Goal: Task Accomplishment & Management: Manage account settings

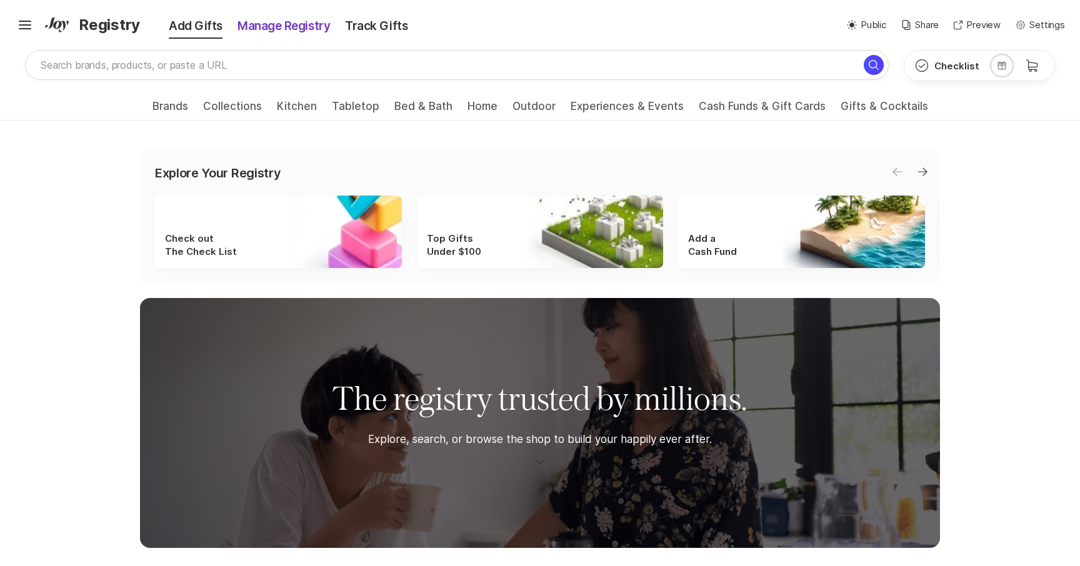
click at [279, 32] on div "Manage Registry" at bounding box center [283, 25] width 107 height 17
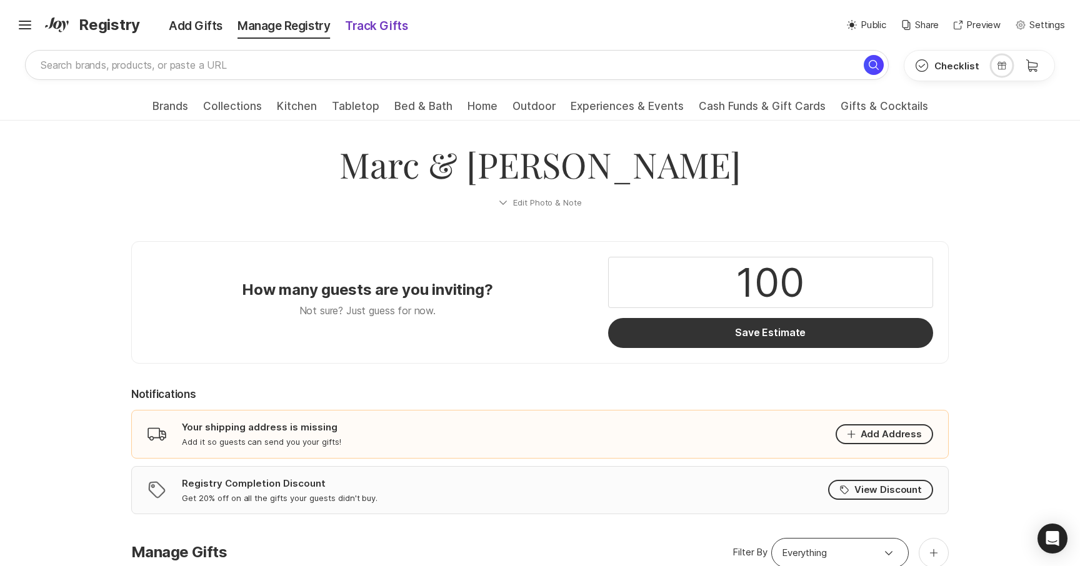
drag, startPoint x: 374, startPoint y: 21, endPoint x: 379, endPoint y: 34, distance: 14.0
click at [374, 21] on div "Track Gifts" at bounding box center [375, 25] width 77 height 17
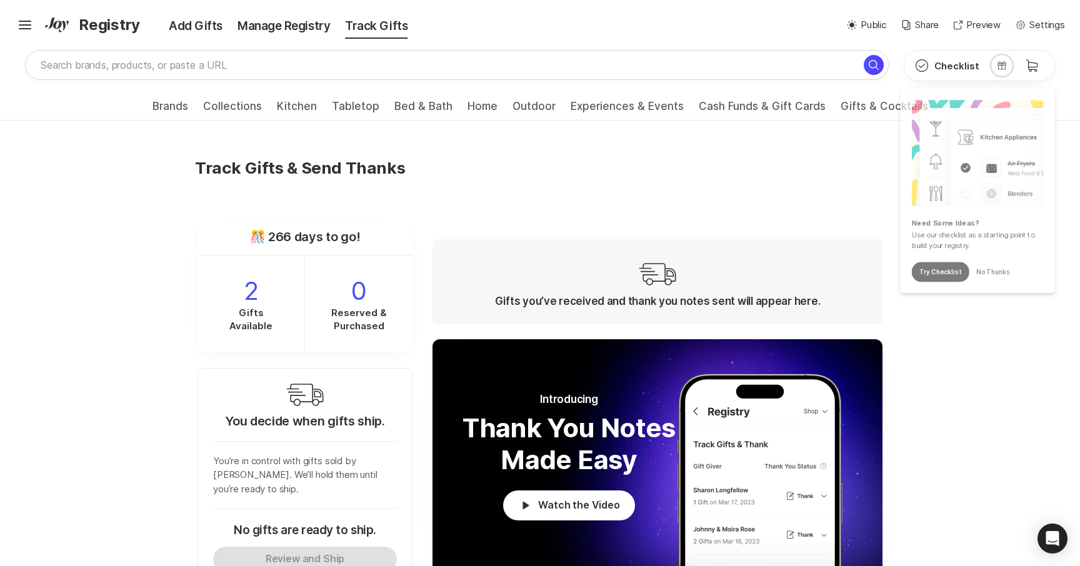
click at [748, 188] on div "Track Gifts & Send Thanks" at bounding box center [539, 183] width 705 height 64
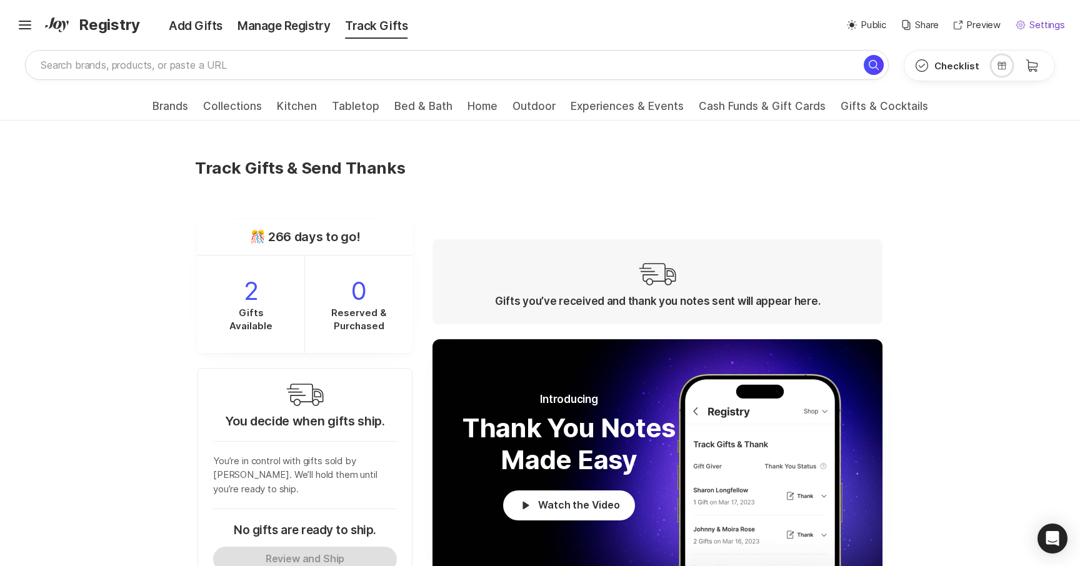
click at [1044, 21] on p "Settings" at bounding box center [1047, 25] width 36 height 14
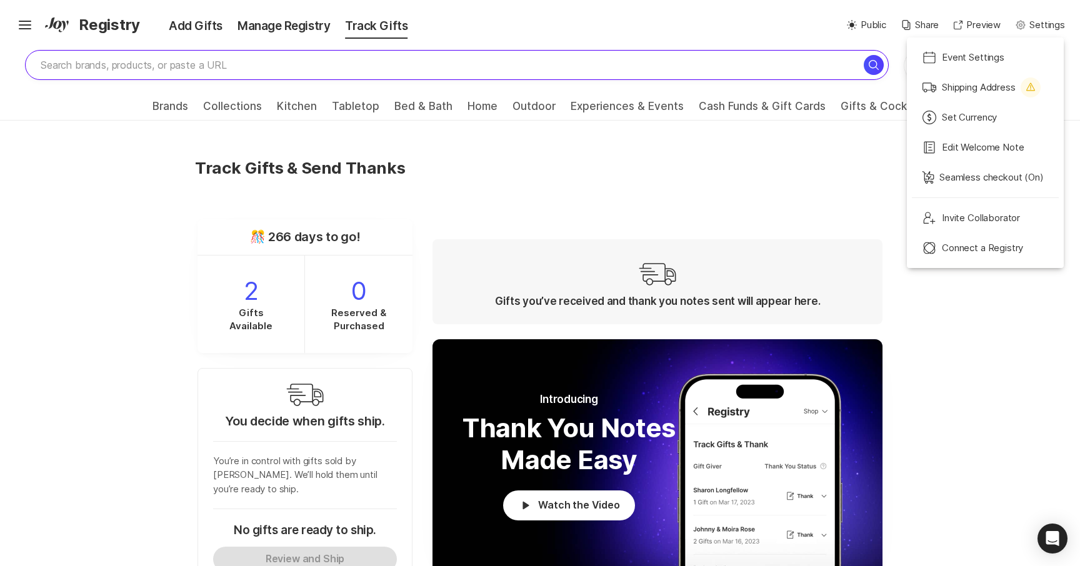
drag, startPoint x: 572, startPoint y: 48, endPoint x: 537, endPoint y: 54, distance: 36.1
click at [564, 51] on div "Hamburger ✨ Link copied! Share it with gift givers so they can shop in one plac…" at bounding box center [540, 46] width 1080 height 92
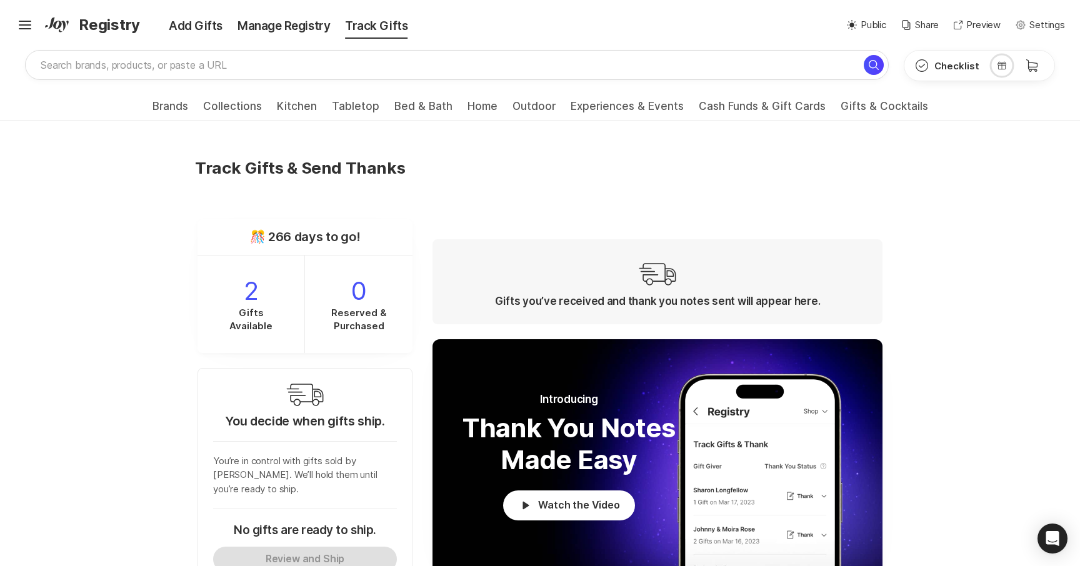
click at [102, 29] on span "Registry" at bounding box center [109, 25] width 61 height 22
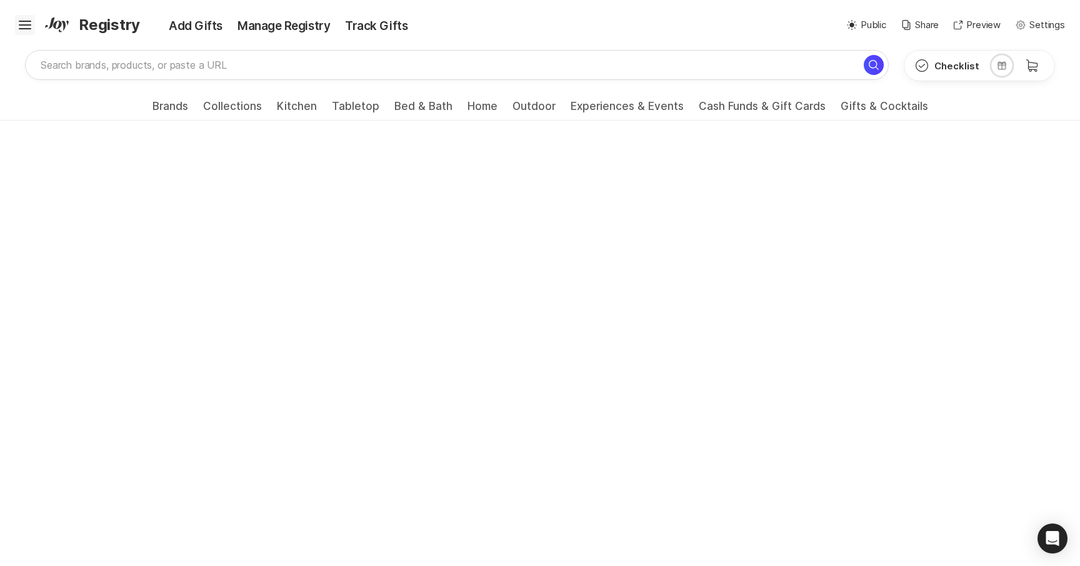
click at [17, 26] on icon "Hamburger" at bounding box center [25, 25] width 20 height 20
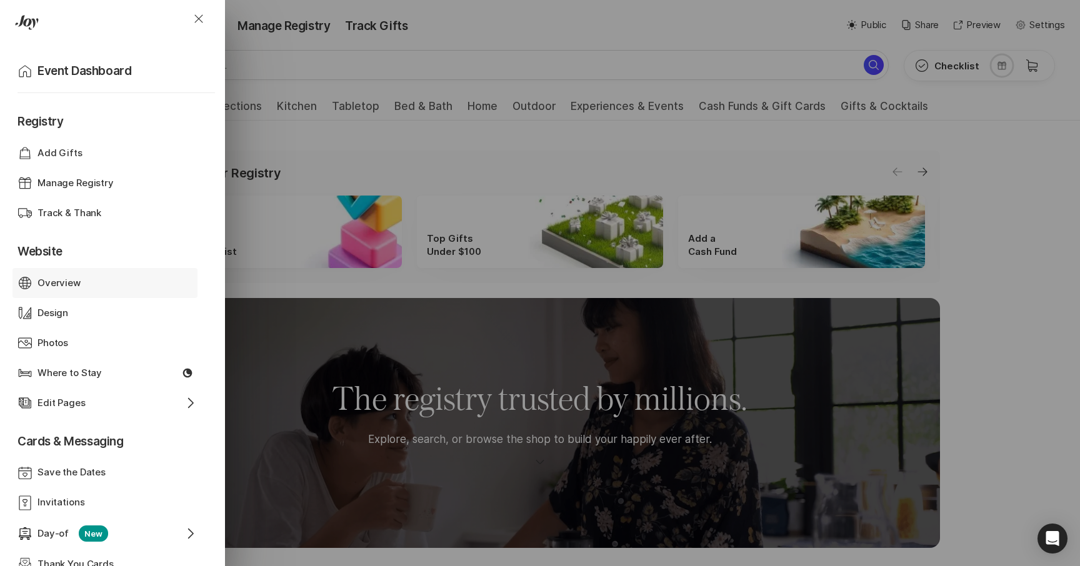
click at [72, 283] on p "Overview" at bounding box center [58, 283] width 43 height 14
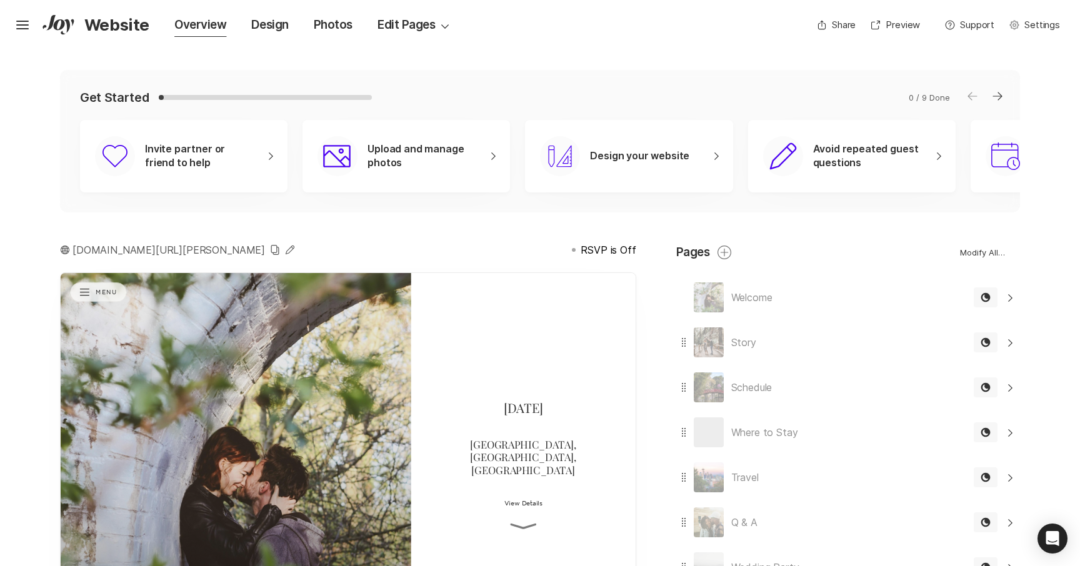
click at [1006, 98] on button "Arrow Right" at bounding box center [997, 96] width 25 height 25
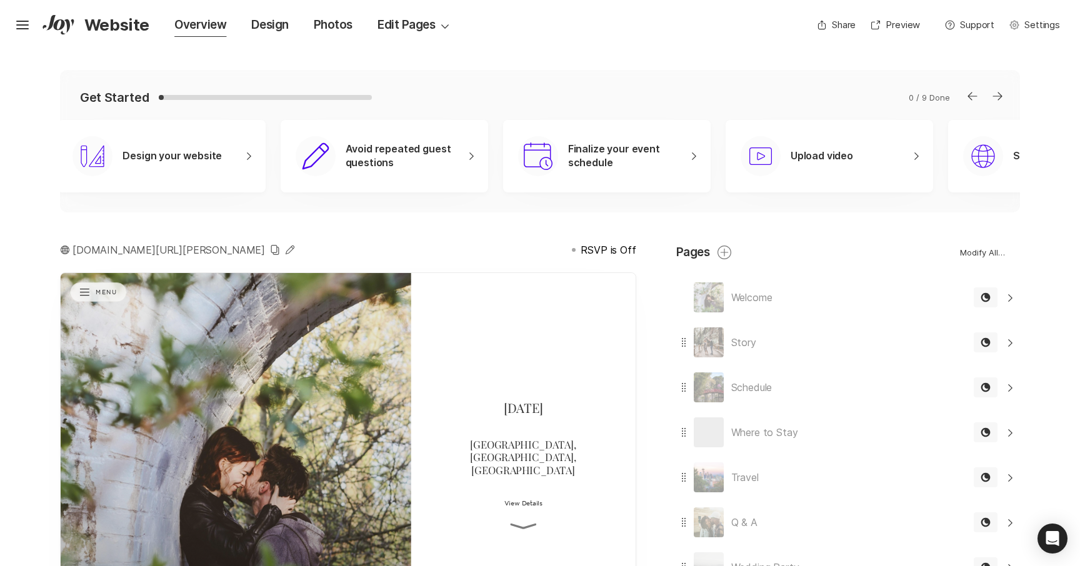
click at [1005, 98] on button "Arrow Right" at bounding box center [997, 96] width 25 height 25
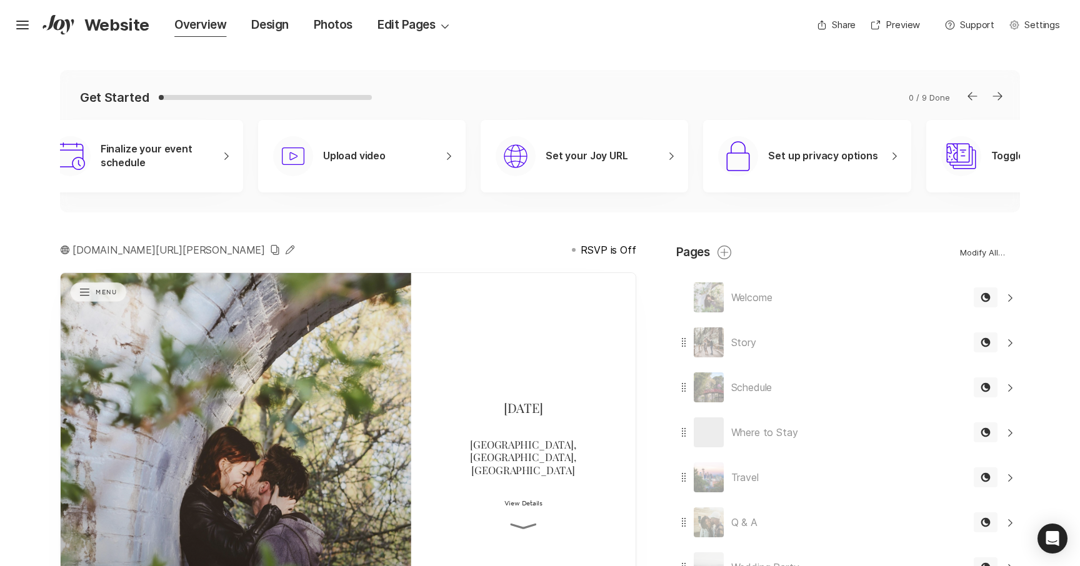
click at [1005, 98] on button "Arrow Right" at bounding box center [997, 96] width 25 height 25
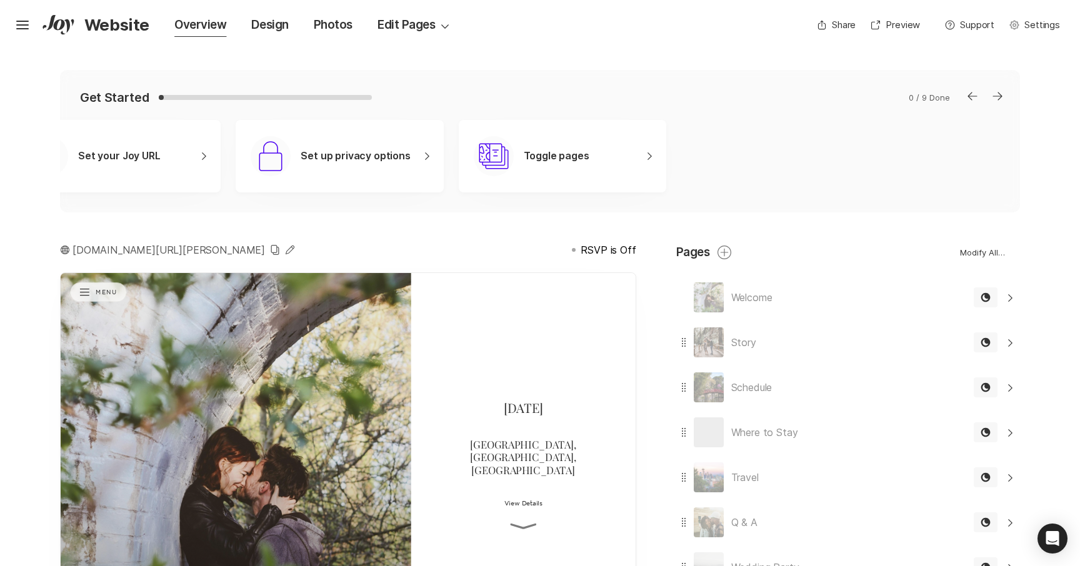
click at [964, 98] on button "Arrow Left" at bounding box center [972, 96] width 25 height 25
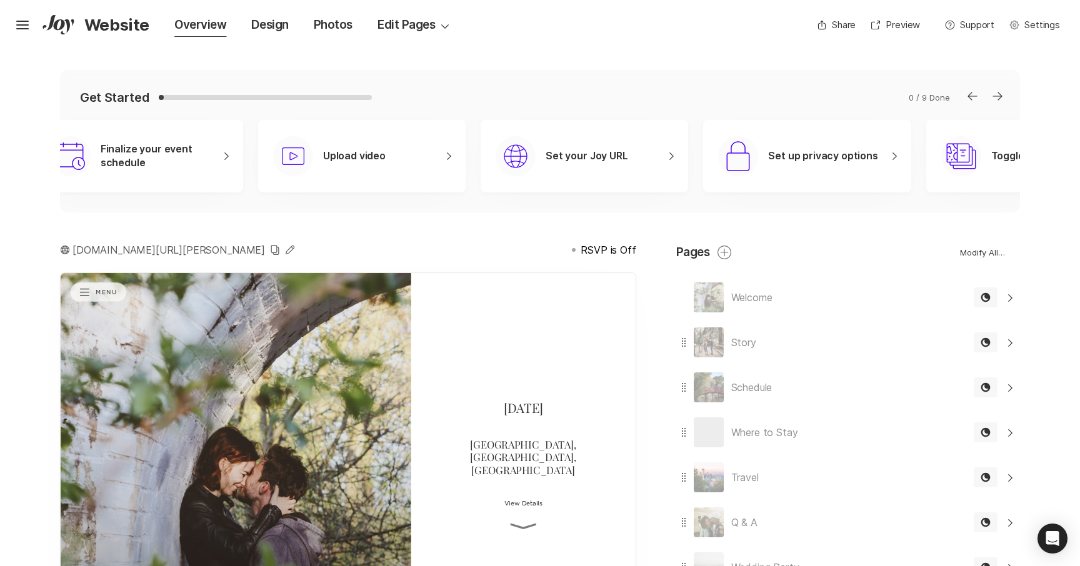
click at [968, 97] on icon "Arrow Left" at bounding box center [972, 96] width 10 height 10
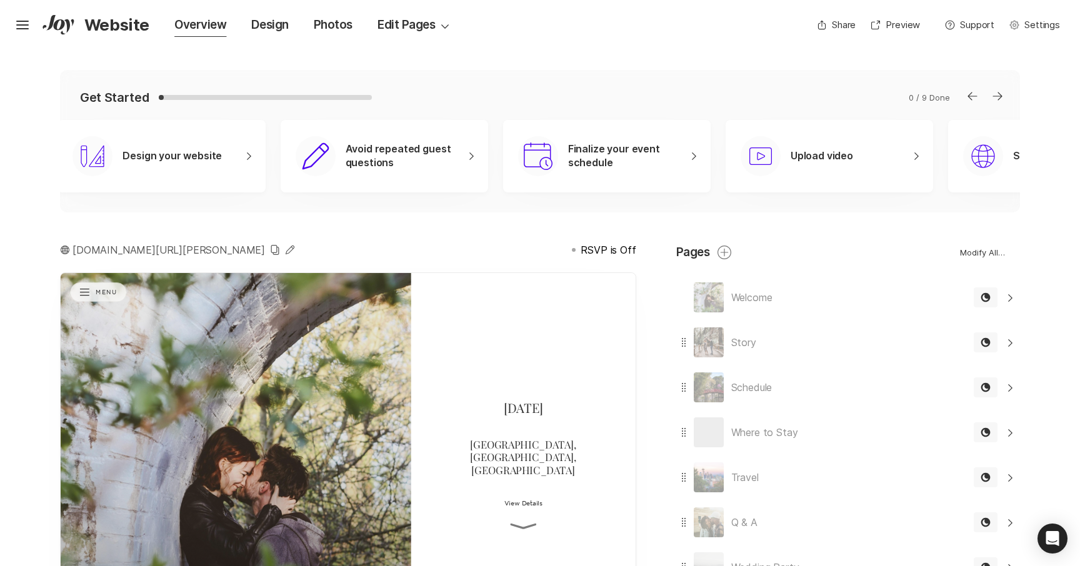
click at [968, 97] on icon "Arrow Left" at bounding box center [972, 96] width 10 height 10
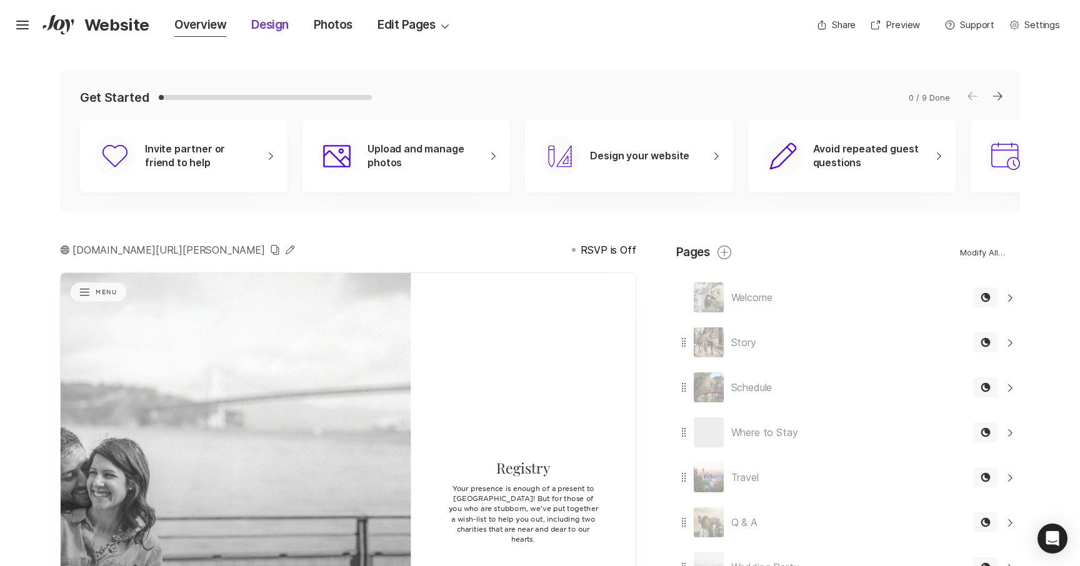
click at [274, 19] on div "Design" at bounding box center [269, 24] width 37 height 17
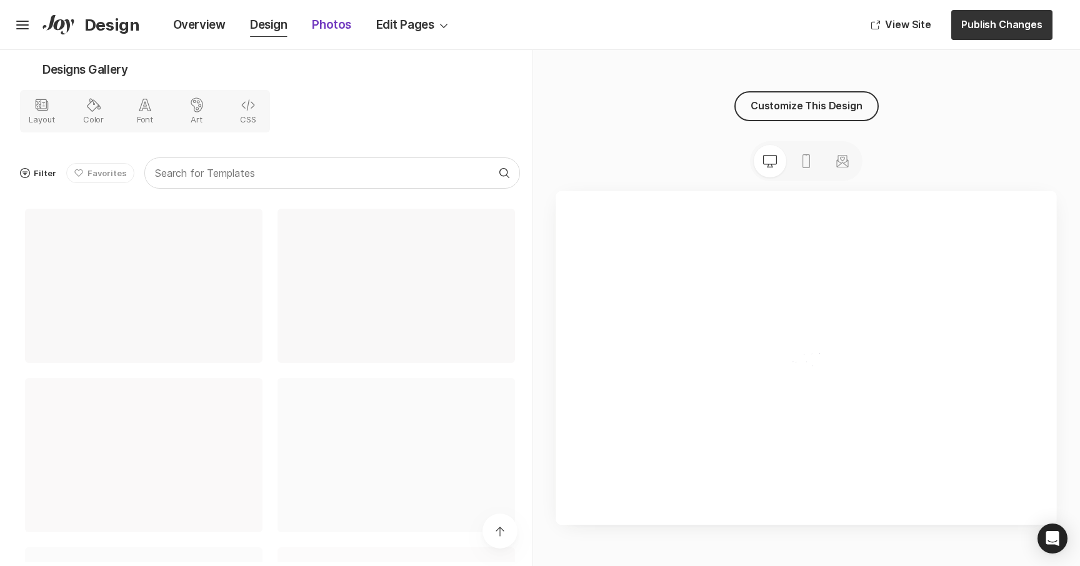
click at [333, 28] on div "Photos" at bounding box center [331, 24] width 39 height 17
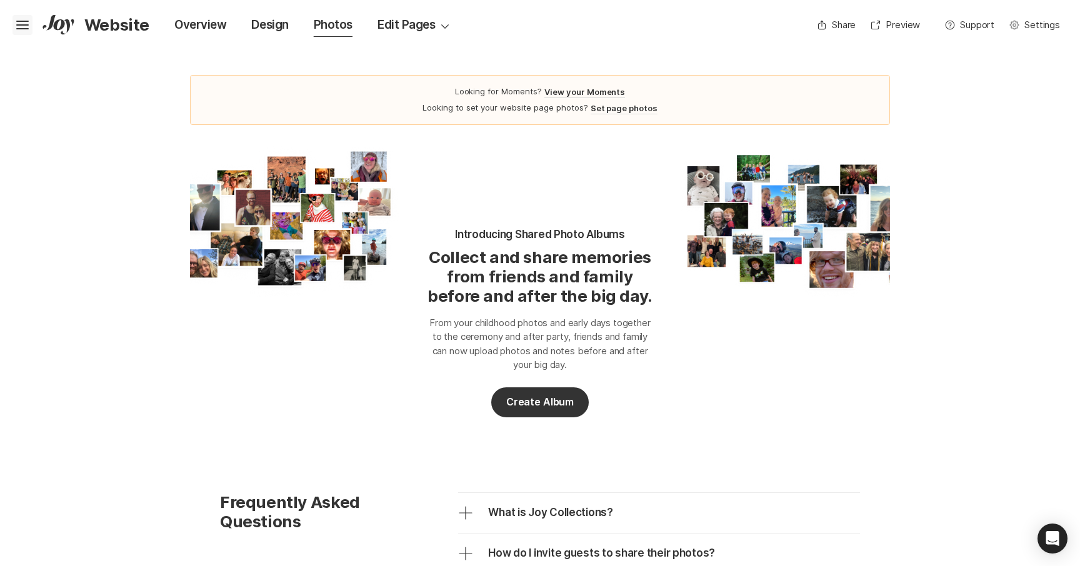
click at [30, 27] on icon "Hamburger" at bounding box center [22, 25] width 20 height 20
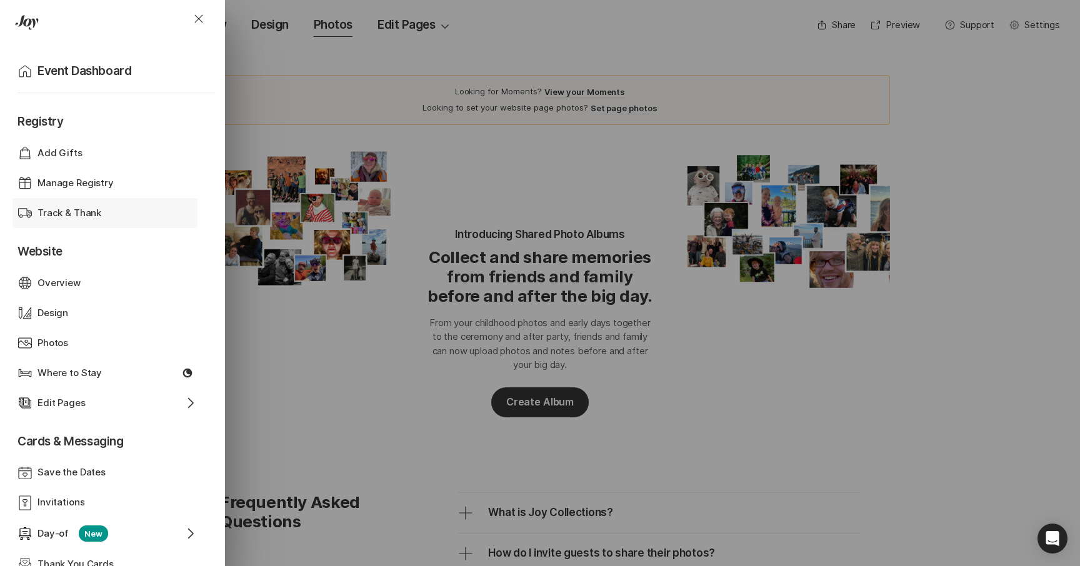
click at [97, 219] on p "Track & Thank" at bounding box center [69, 213] width 64 height 14
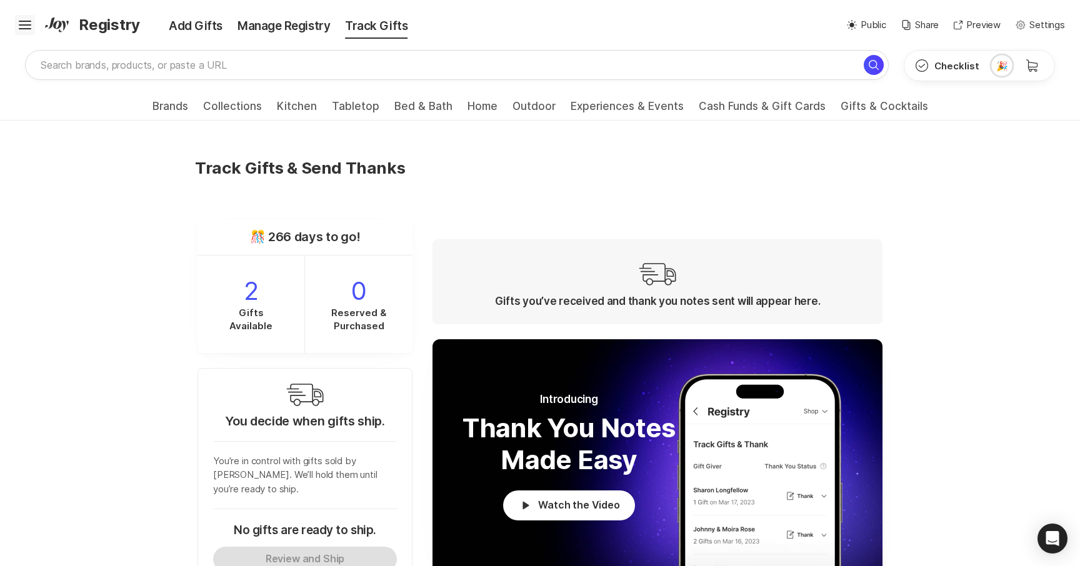
click at [34, 27] on icon "Hamburger" at bounding box center [25, 25] width 20 height 20
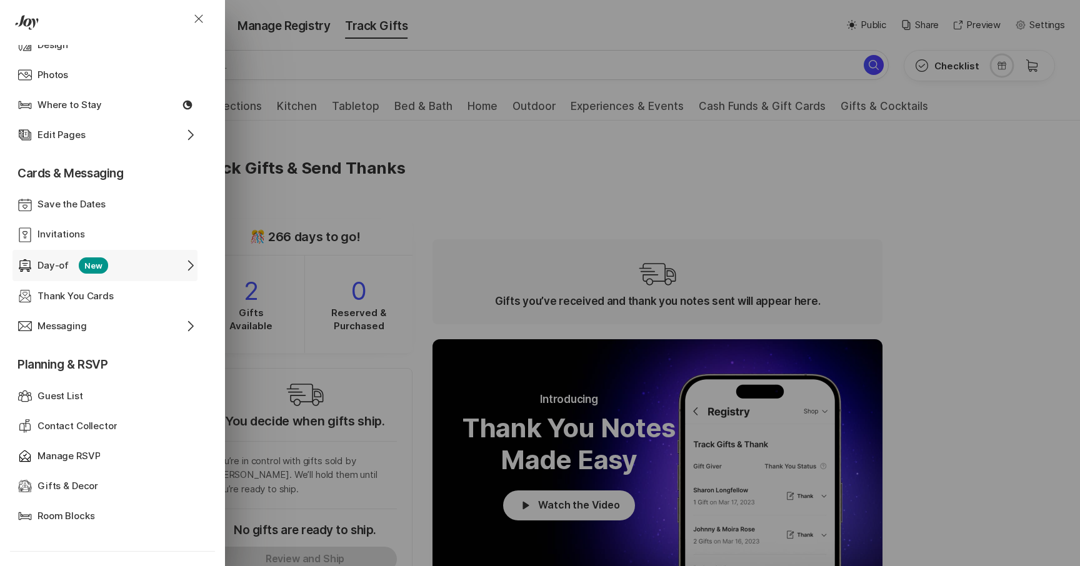
scroll to position [274, 0]
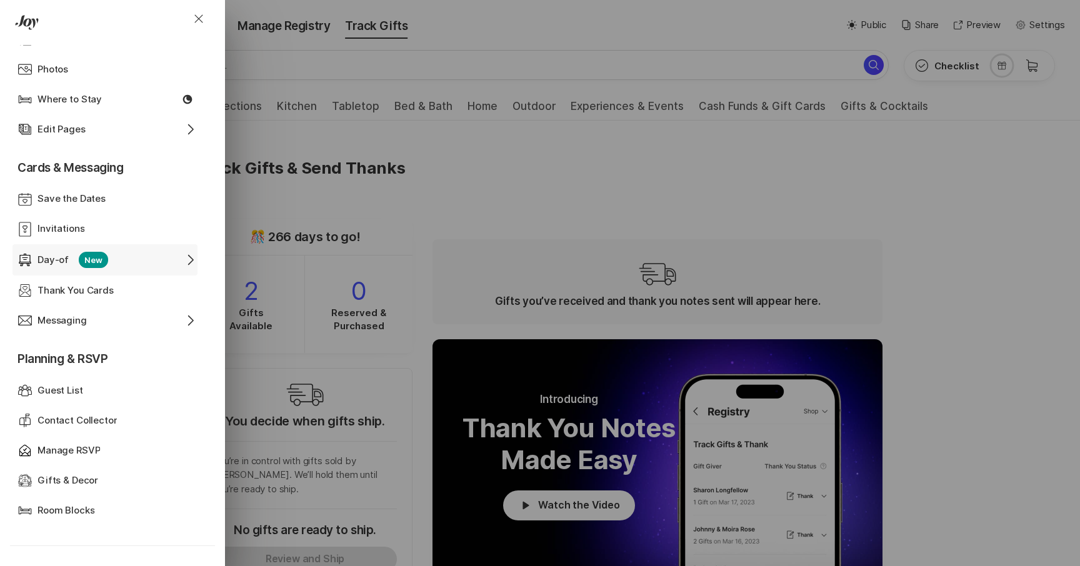
click at [156, 265] on div "Day-of New" at bounding box center [104, 260] width 135 height 16
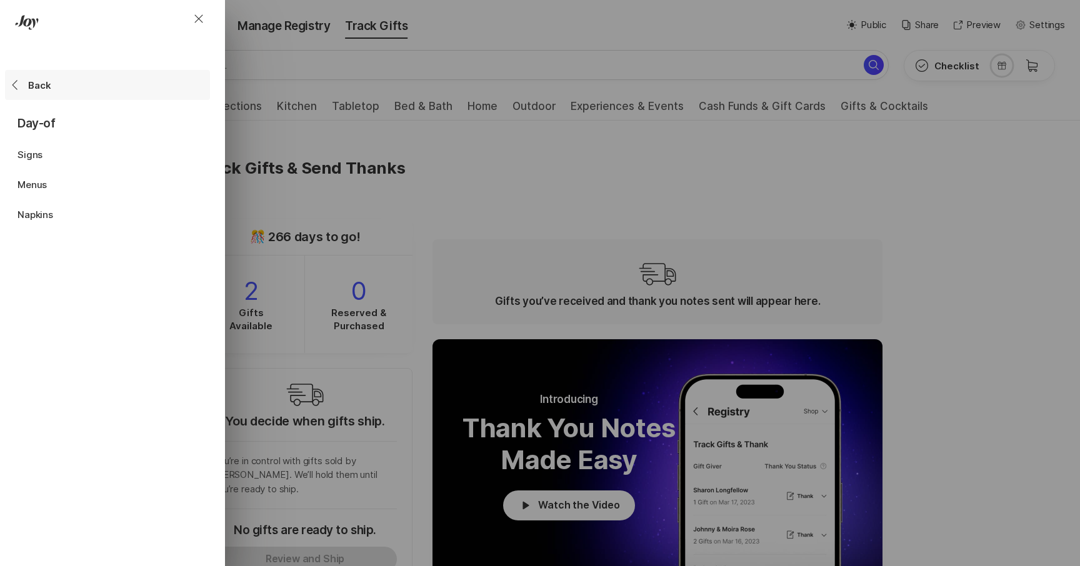
click at [27, 81] on div "Chevron Back Back" at bounding box center [110, 85] width 200 height 28
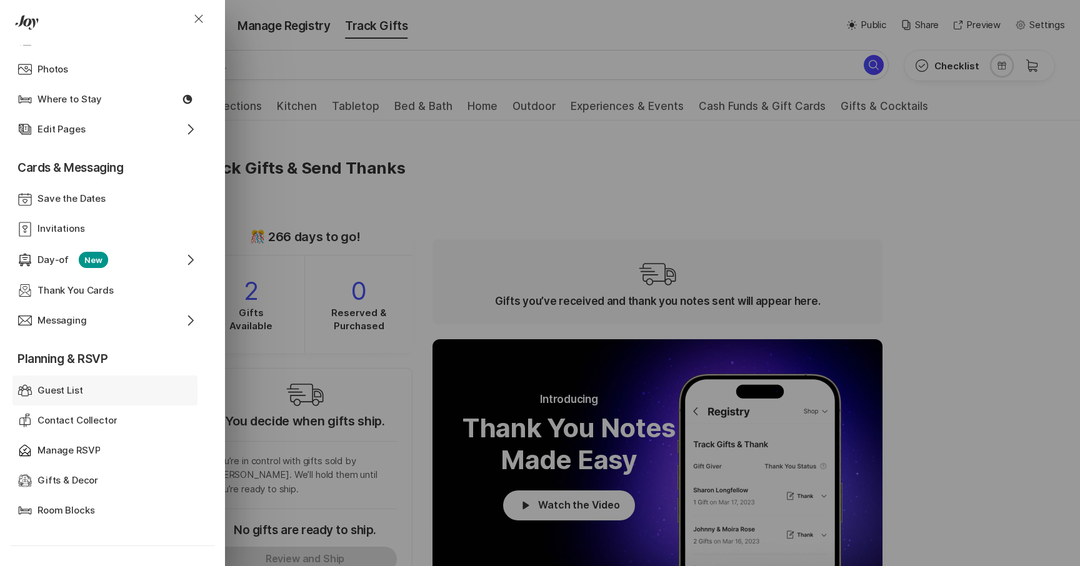
click at [105, 394] on div "Guest List" at bounding box center [104, 391] width 135 height 14
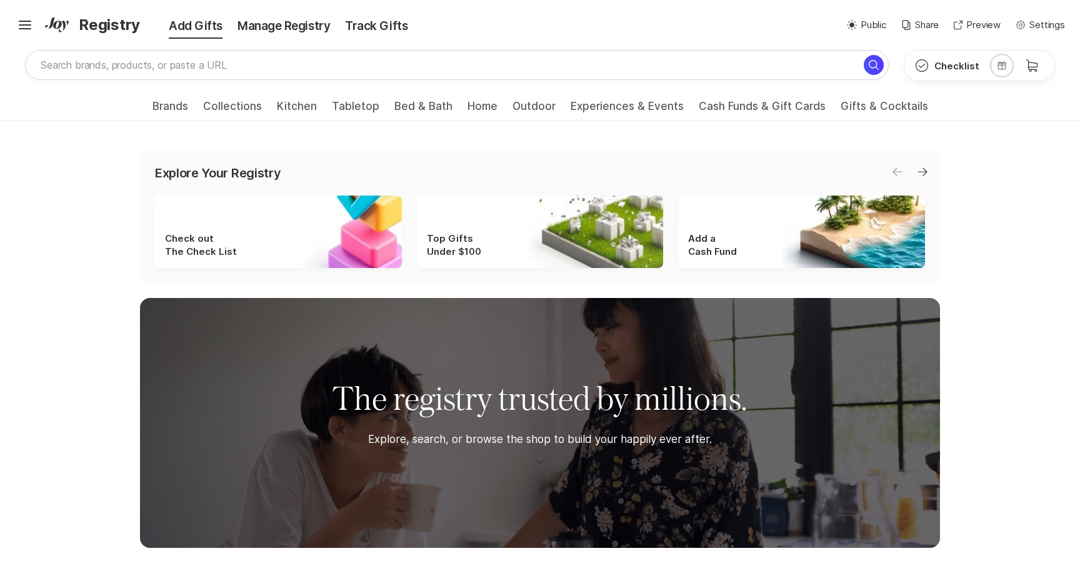
click at [450, 161] on div "Explore Your Registry Arrow Left Arrow Right Check out The Check List Top Gifts…" at bounding box center [540, 217] width 800 height 132
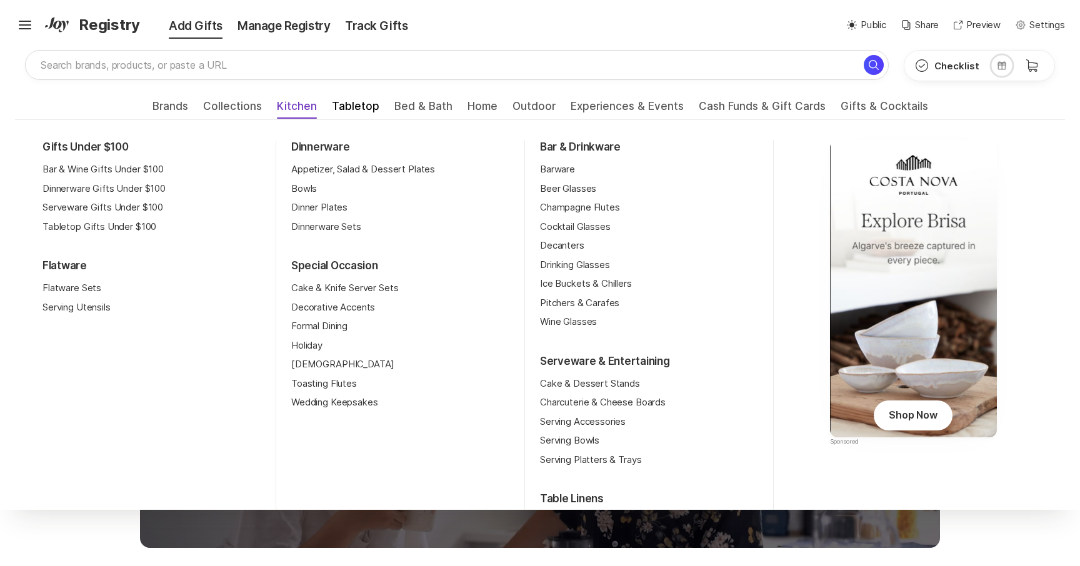
click at [294, 107] on span "Kitchen" at bounding box center [297, 110] width 40 height 20
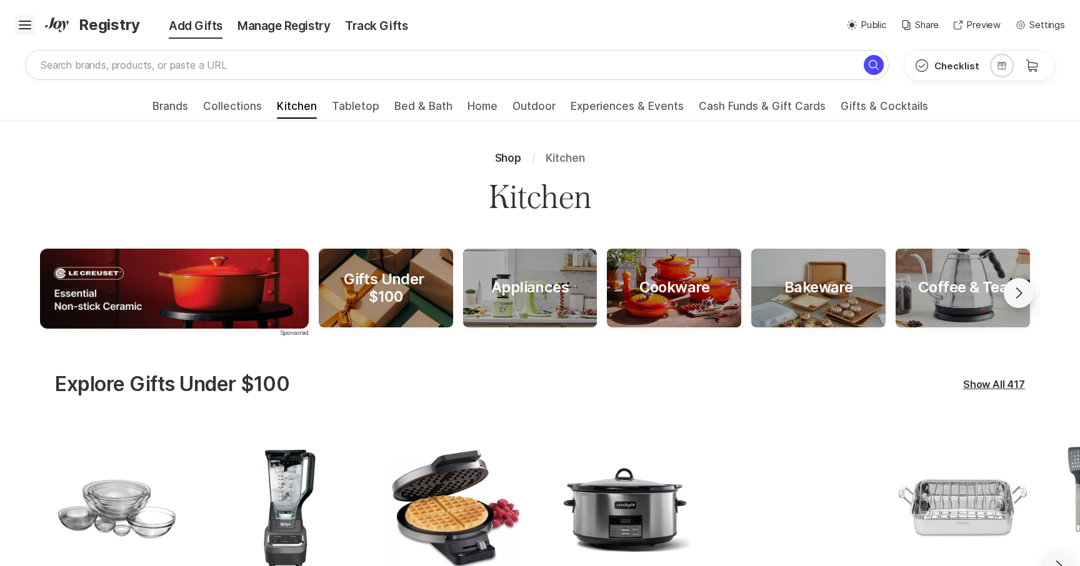
click at [24, 28] on icon at bounding box center [25, 28] width 12 height 1
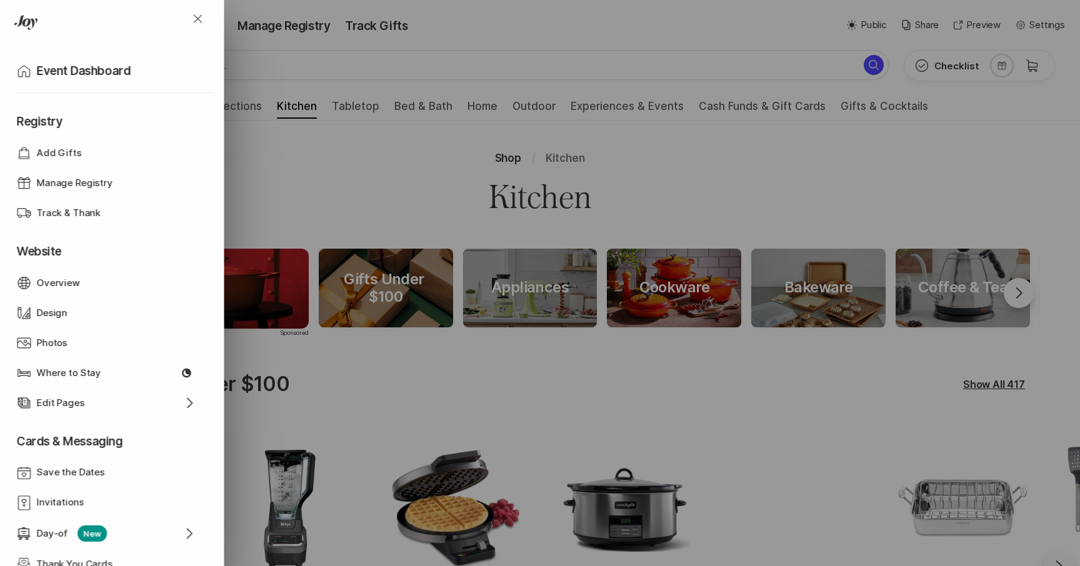
click at [224, 58] on div "Close Home Event Dashboard Registry Shop Add Gifts Gift Manage Registry Shippin…" at bounding box center [540, 283] width 1080 height 566
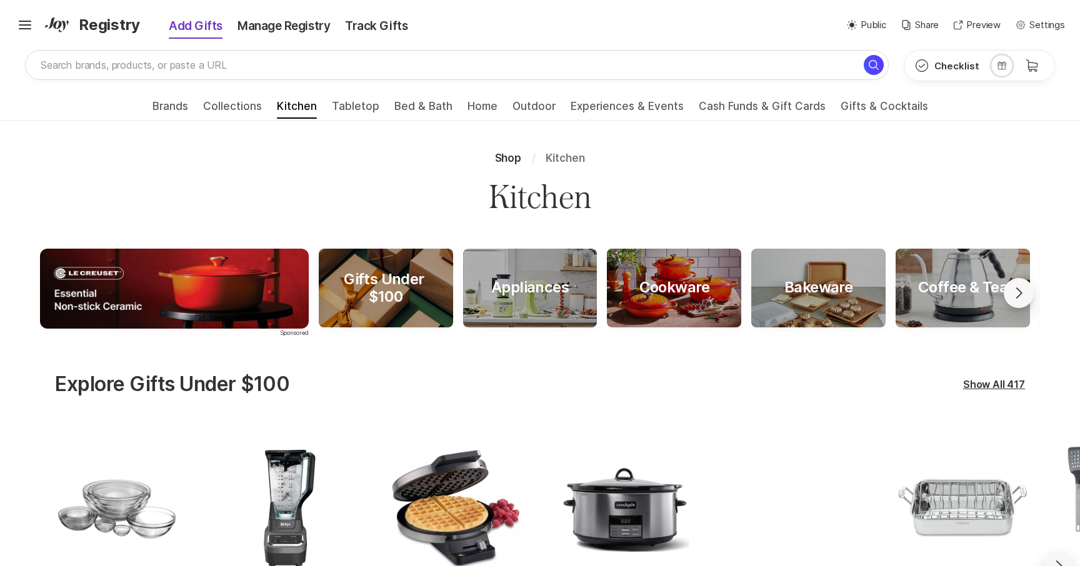
click at [146, 32] on div "Add Gifts" at bounding box center [187, 25] width 86 height 17
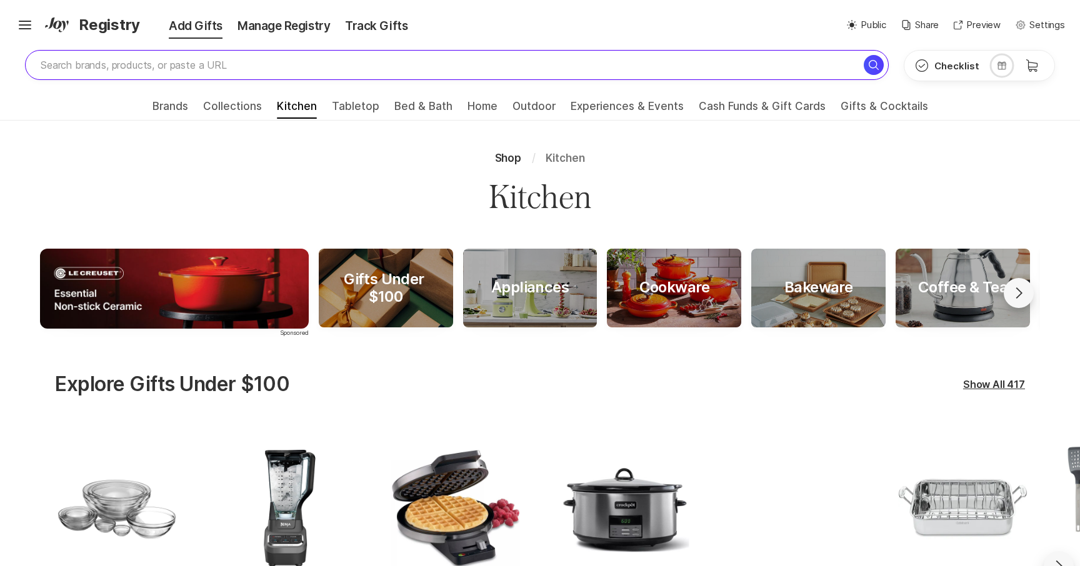
click at [124, 30] on span "Registry" at bounding box center [109, 25] width 61 height 22
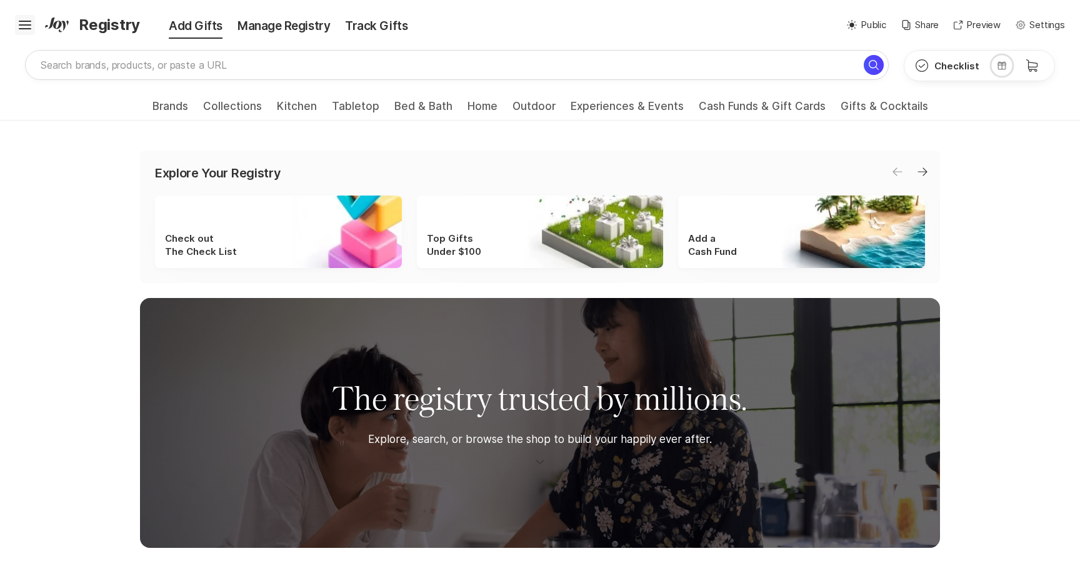
click at [32, 25] on icon "Hamburger" at bounding box center [25, 25] width 20 height 20
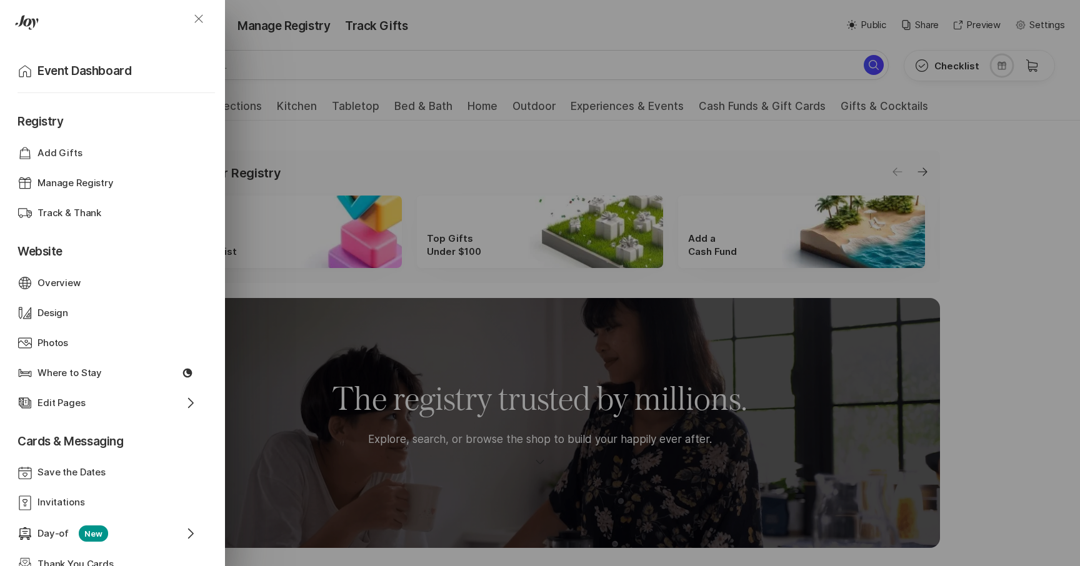
click at [203, 19] on icon "Close" at bounding box center [198, 18] width 15 height 15
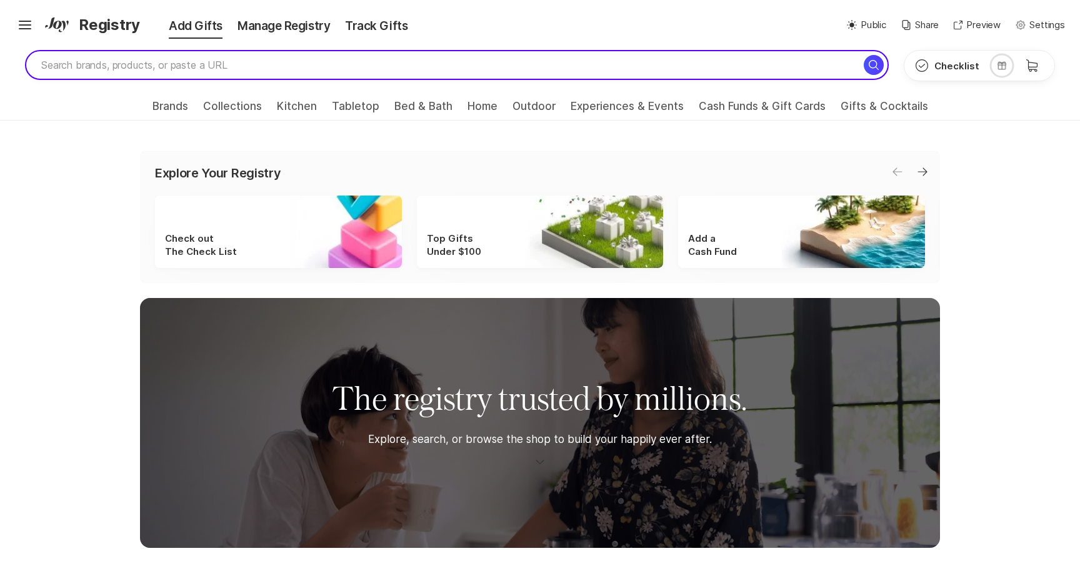
click at [116, 61] on input "search" at bounding box center [456, 65] width 863 height 30
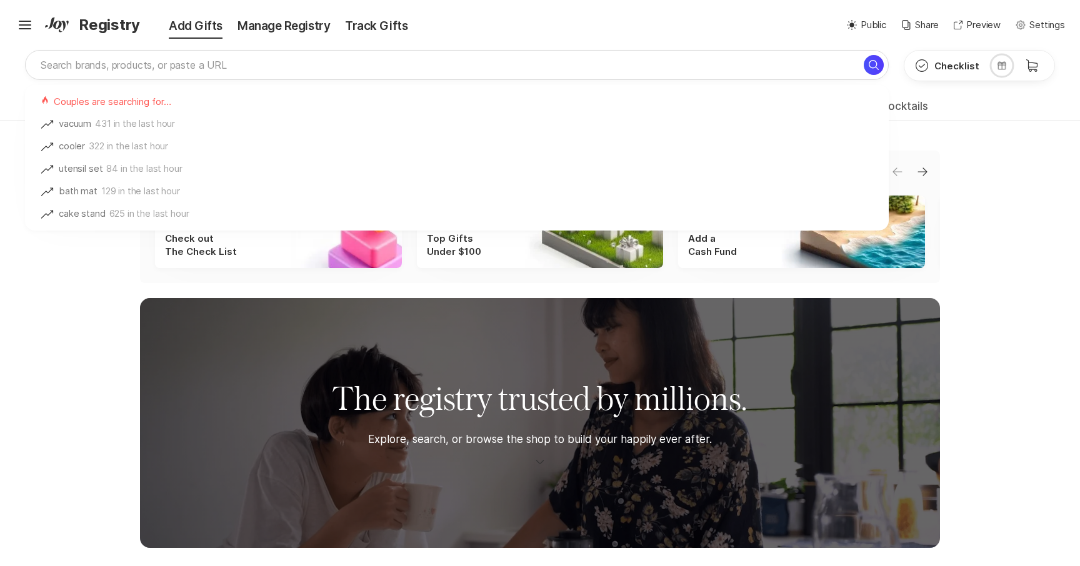
click at [499, 38] on div "Hamburger ✨ Link copied! Share it with gift givers so they can shop in one plac…" at bounding box center [540, 25] width 1080 height 50
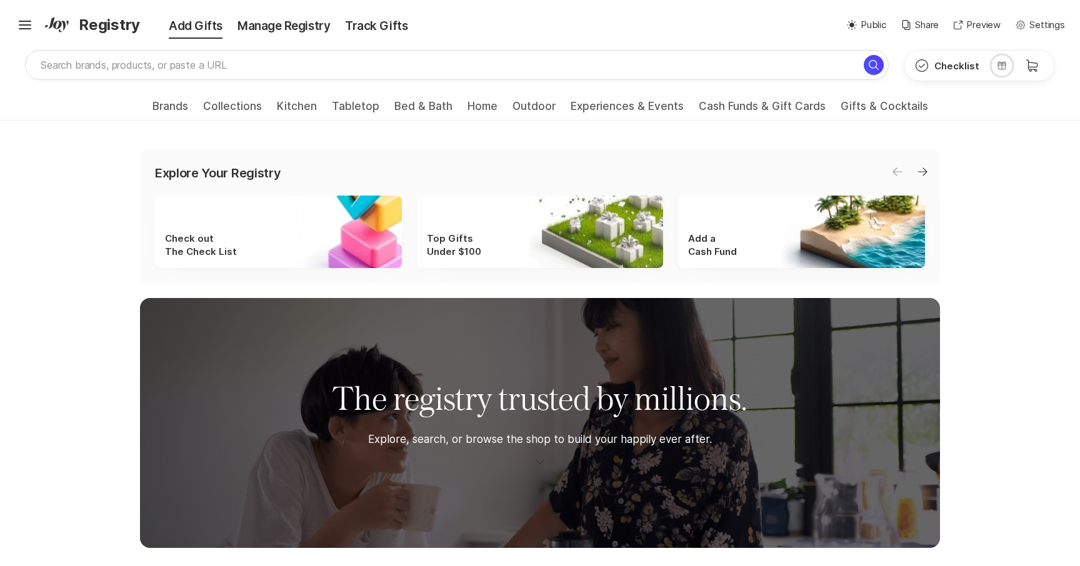
click at [249, 46] on div "Hamburger ✨ Link copied! Share it with gift givers so they can shop in one plac…" at bounding box center [540, 25] width 1080 height 50
click at [268, 36] on div "Hamburger ✨ Link copied! Share it with gift givers so they can shop in one plac…" at bounding box center [217, 25] width 404 height 22
click at [267, 31] on div "Manage Registry" at bounding box center [283, 25] width 107 height 17
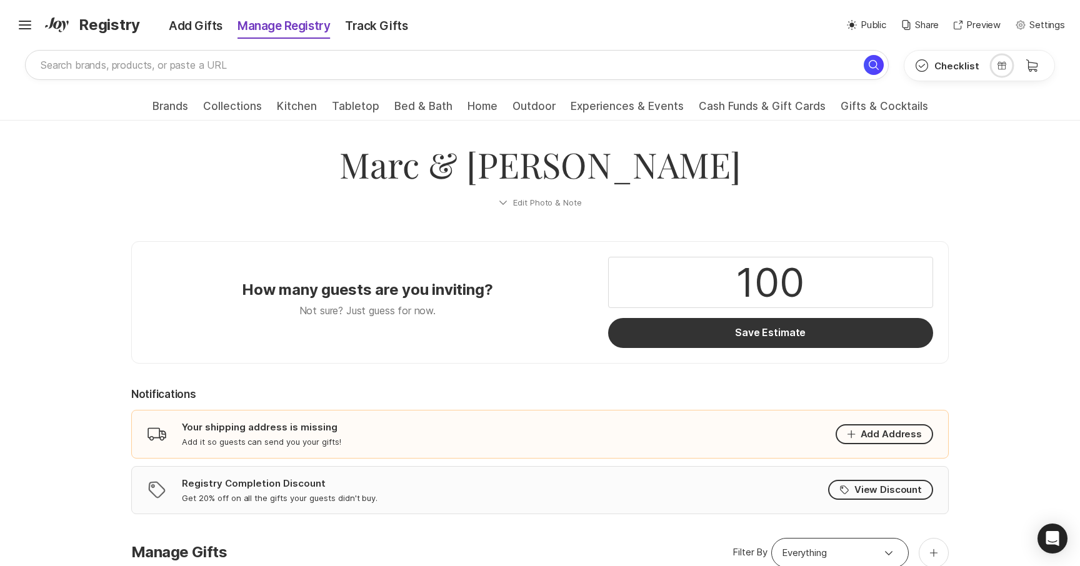
drag, startPoint x: 276, startPoint y: 40, endPoint x: 279, endPoint y: 31, distance: 9.3
click at [277, 39] on div "Hamburger ✨ Link copied! Share it with gift givers so they can shop in one plac…" at bounding box center [540, 25] width 1080 height 50
click at [280, 31] on div "Manage Registry" at bounding box center [283, 25] width 107 height 17
click at [194, 27] on div "Add Gifts" at bounding box center [187, 25] width 86 height 17
click at [292, 33] on div "Manage Registry" at bounding box center [283, 25] width 107 height 17
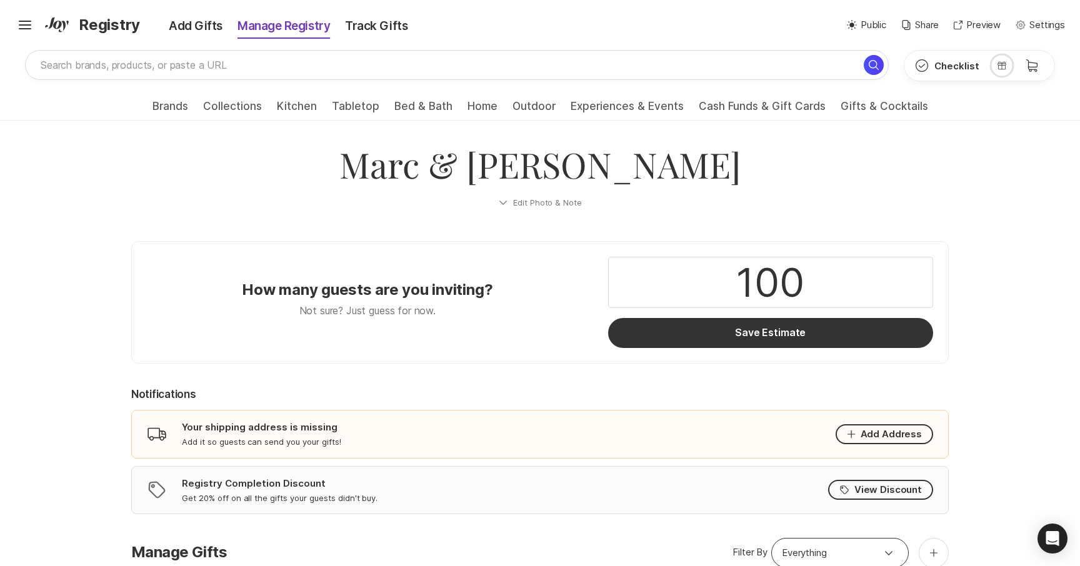
drag, startPoint x: 292, startPoint y: 33, endPoint x: 274, endPoint y: 211, distance: 178.9
click at [292, 33] on div "Manage Registry" at bounding box center [283, 25] width 107 height 17
click at [29, 22] on icon "Hamburger" at bounding box center [25, 25] width 20 height 20
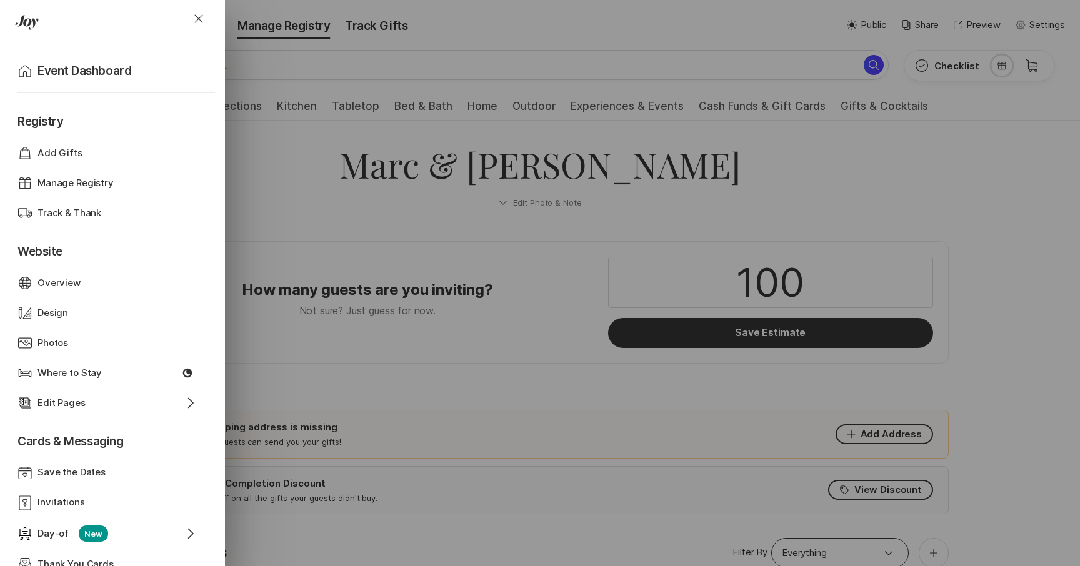
click at [365, 115] on div "Close Home Event Dashboard Registry Shop Add Gifts Gift Manage Registry Shippin…" at bounding box center [540, 283] width 1080 height 566
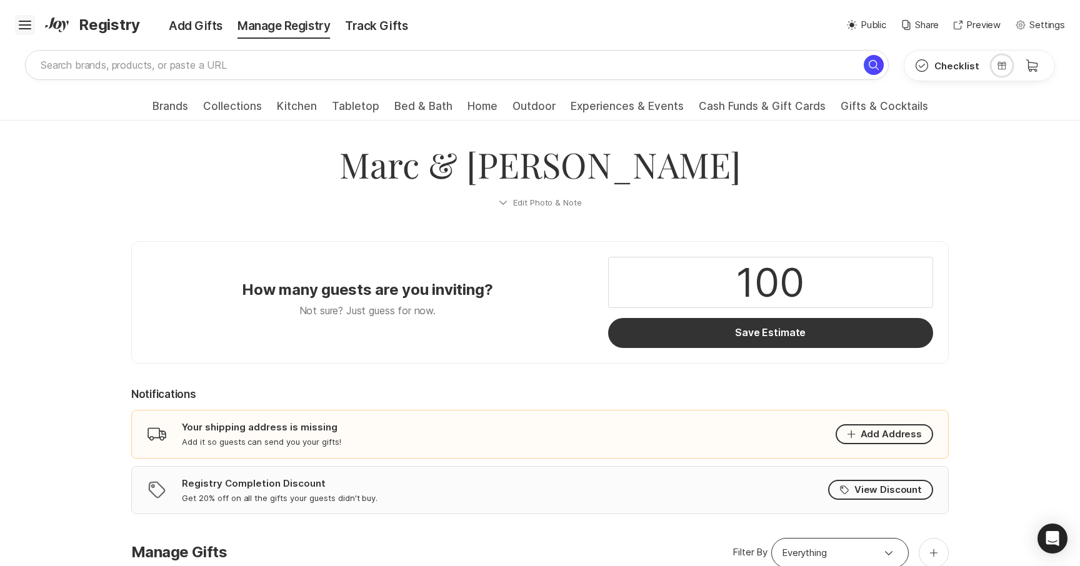
click at [31, 20] on icon "Hamburger" at bounding box center [25, 25] width 20 height 20
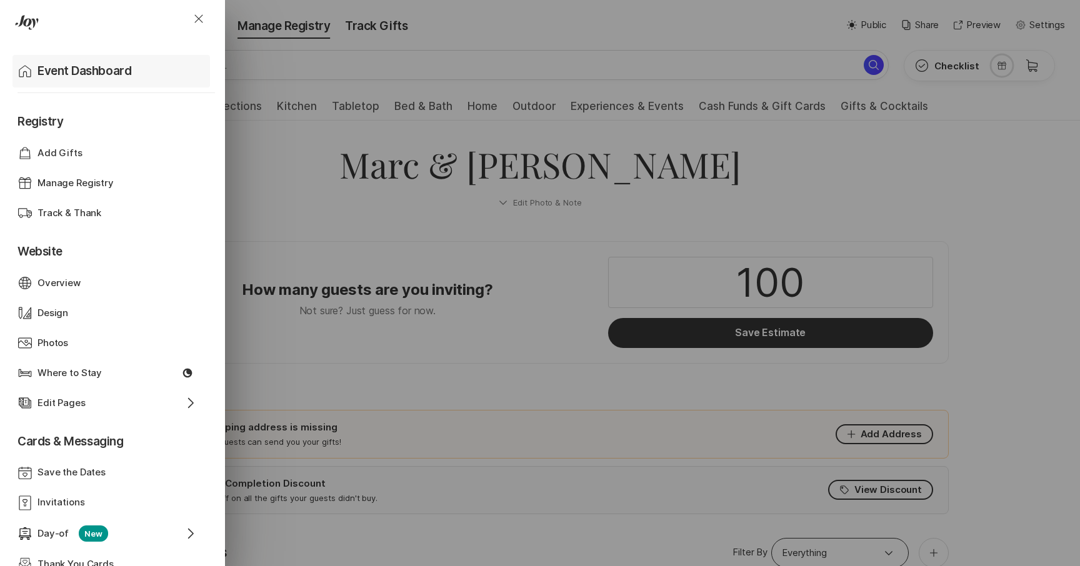
click at [69, 71] on p "Event Dashboard" at bounding box center [84, 70] width 94 height 17
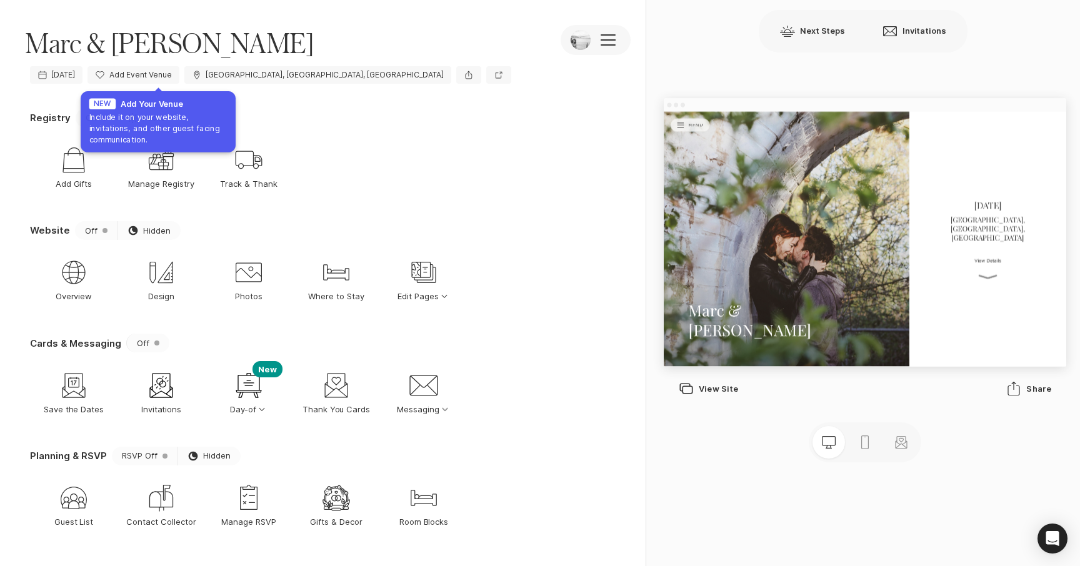
drag, startPoint x: 269, startPoint y: 34, endPoint x: 175, endPoint y: 30, distance: 94.4
click at [266, 34] on div "Marc & Papazian Camera Edit Photos Marc & Papazian Settings Event Settings Invi…" at bounding box center [322, 30] width 645 height 61
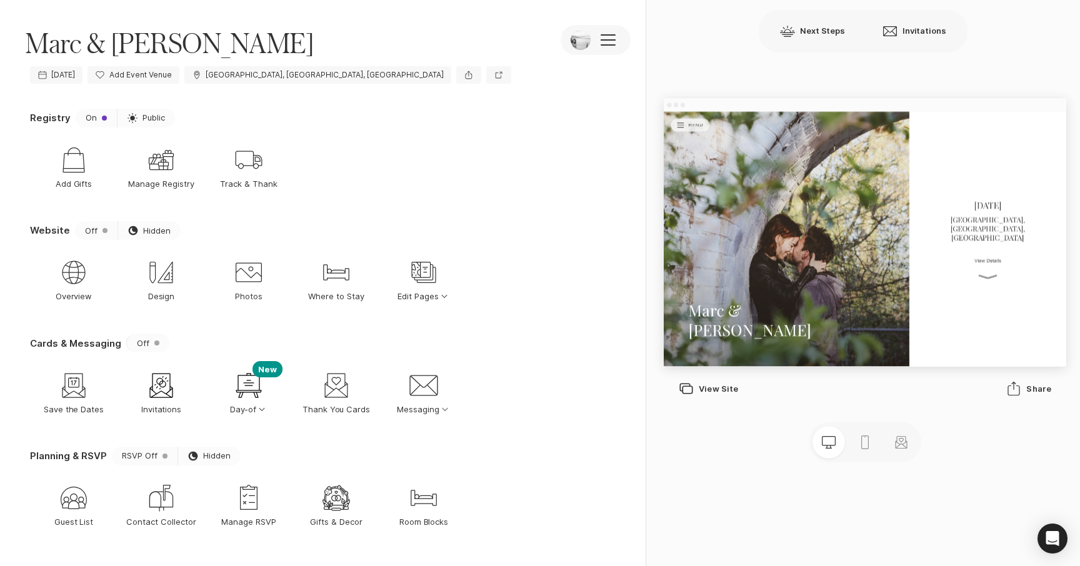
drag, startPoint x: 196, startPoint y: 55, endPoint x: 129, endPoint y: 52, distance: 66.3
click at [190, 54] on span "Marc & [PERSON_NAME]" at bounding box center [169, 43] width 289 height 36
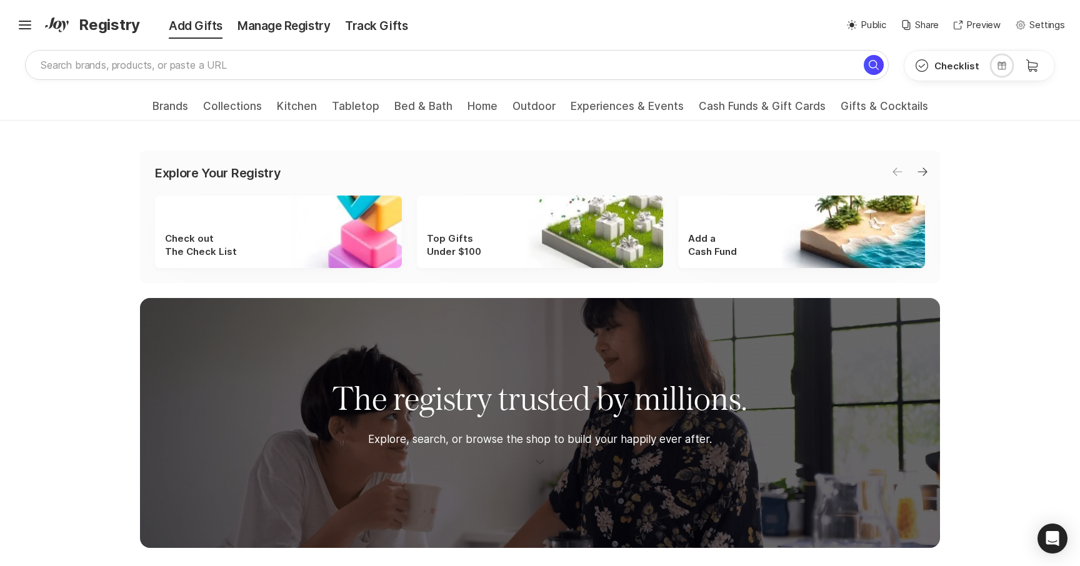
click at [24, 26] on icon "Hamburger" at bounding box center [25, 25] width 20 height 20
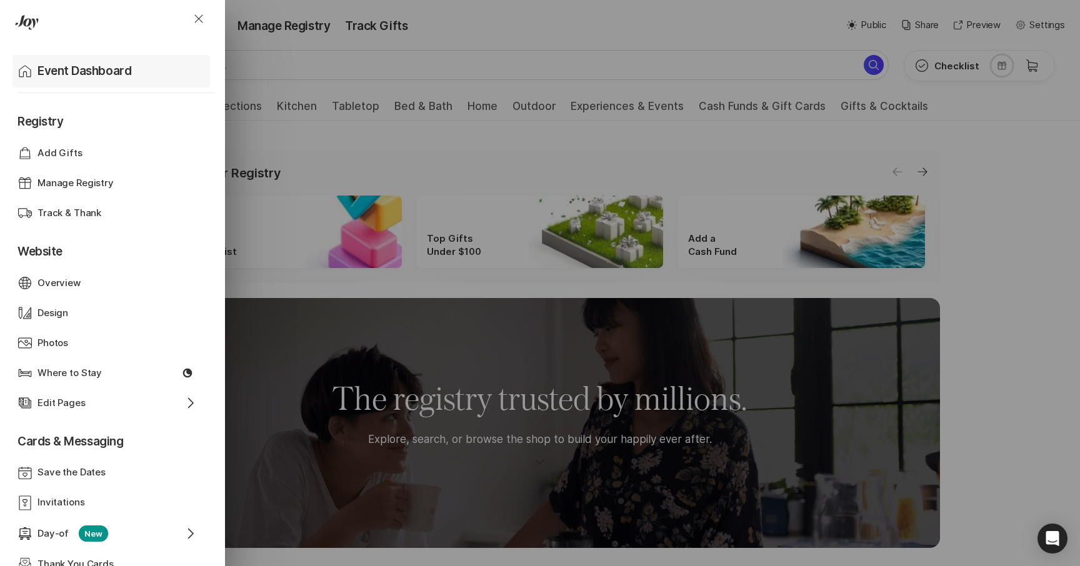
click at [90, 70] on p "Event Dashboard" at bounding box center [84, 70] width 94 height 17
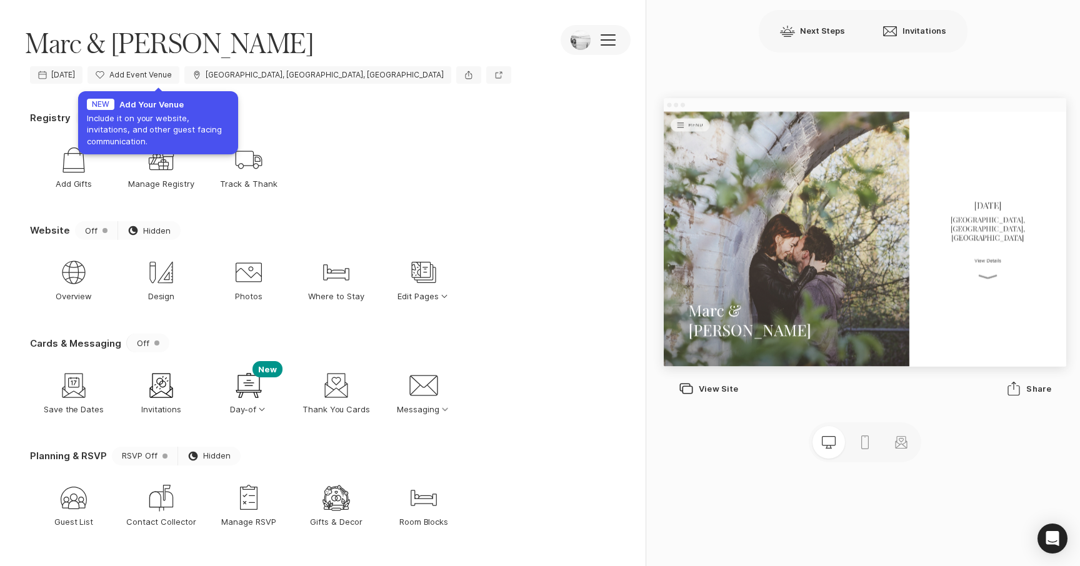
click at [347, 132] on nav "Shop Add Gifts Gift Manage Registry Shipping Track & Thank" at bounding box center [325, 167] width 590 height 70
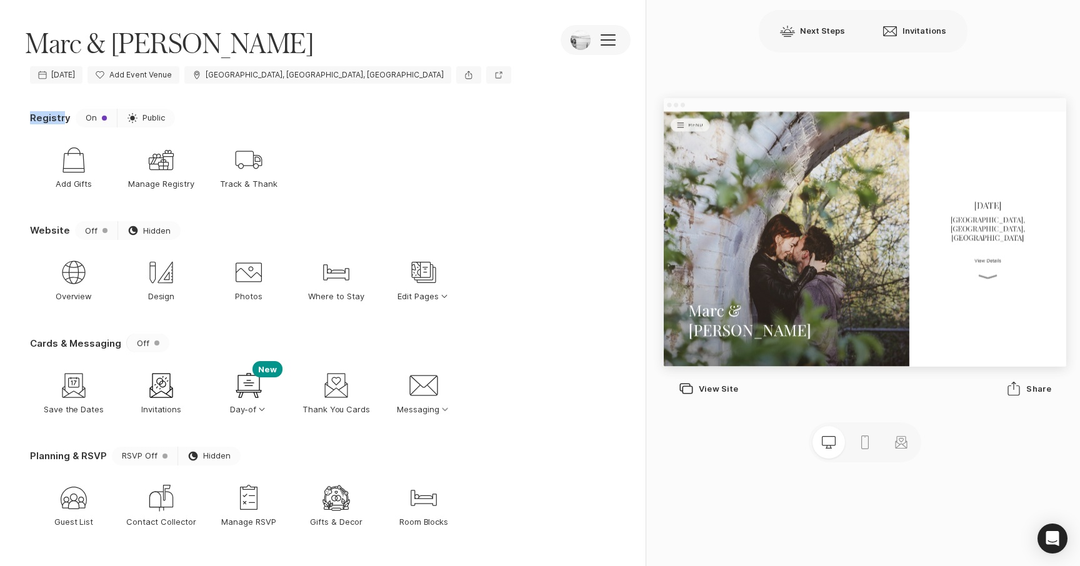
drag, startPoint x: 26, startPoint y: 114, endPoint x: 67, endPoint y: 117, distance: 41.3
click at [64, 116] on div "Registry On Sun Public Shop Add Gifts Gift Manage Registry Shipping Track & Tha…" at bounding box center [322, 337] width 645 height 457
click at [69, 117] on div "Registry On Sun Public" at bounding box center [325, 118] width 590 height 19
drag, startPoint x: 13, startPoint y: 119, endPoint x: 71, endPoint y: 117, distance: 58.1
click at [71, 117] on div "Registry On Sun Public Shop Add Gifts Gift Manage Registry Shipping Track & Tha…" at bounding box center [322, 337] width 645 height 457
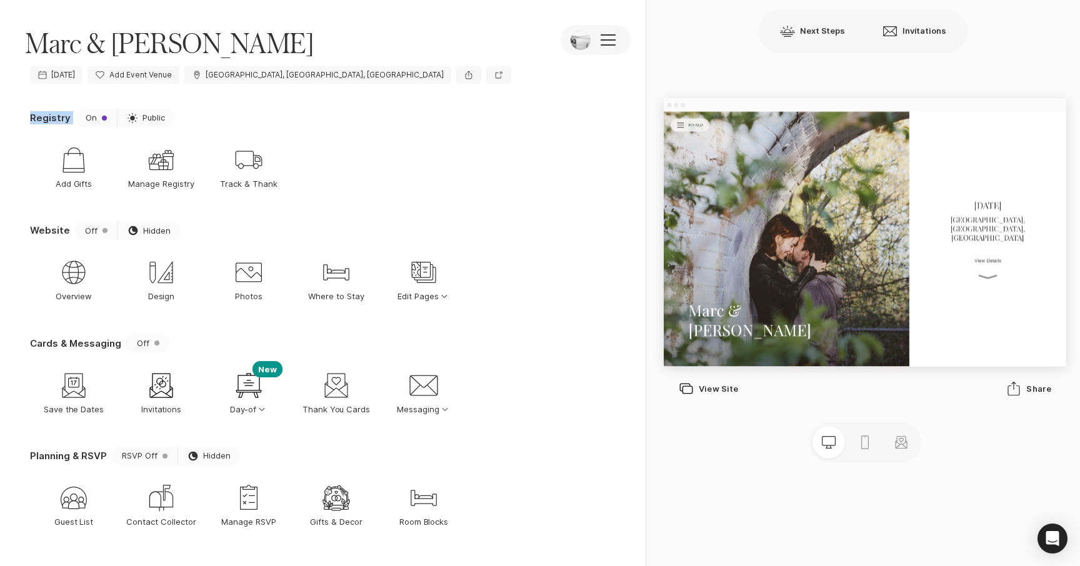
click at [57, 121] on p "Registry" at bounding box center [50, 117] width 41 height 13
click at [31, 117] on p "Registry" at bounding box center [50, 117] width 41 height 13
click at [269, 164] on div "Shipping Track & Thank" at bounding box center [248, 167] width 87 height 70
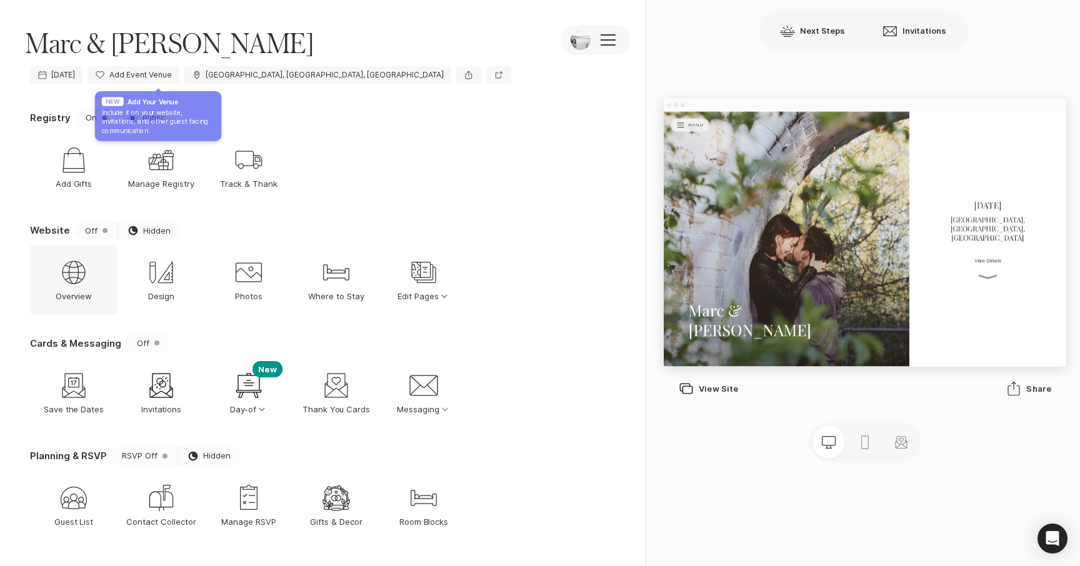
click at [66, 262] on icon "Web Globe" at bounding box center [74, 272] width 30 height 30
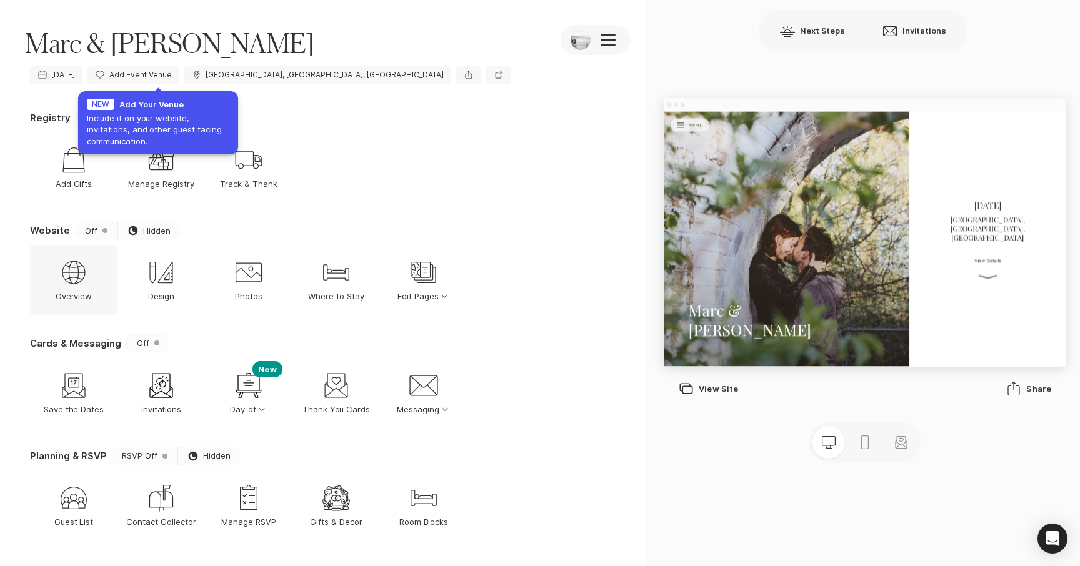
click at [76, 280] on icon "Web Globe" at bounding box center [74, 272] width 30 height 30
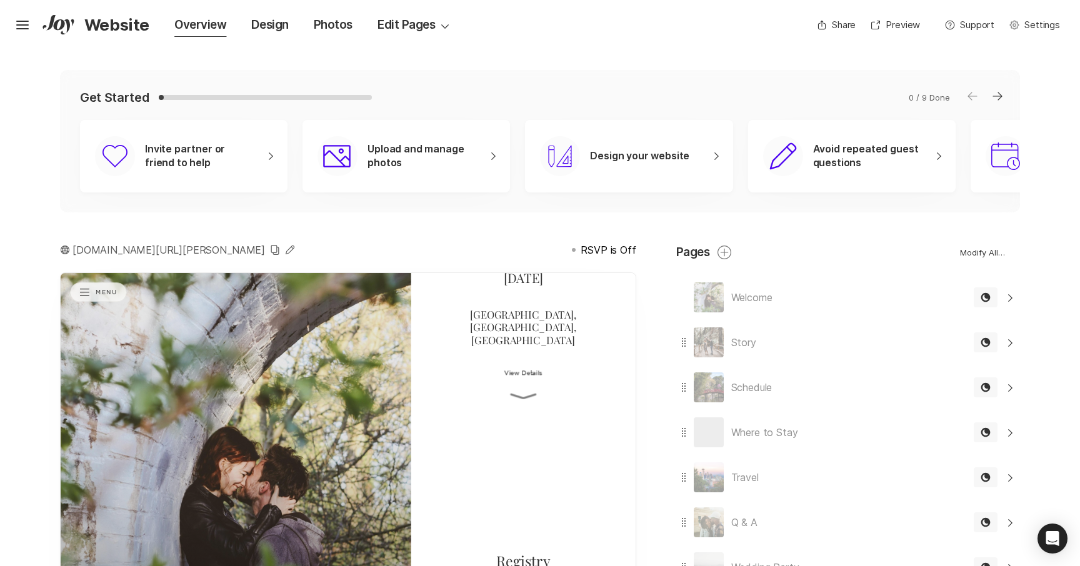
scroll to position [11, 0]
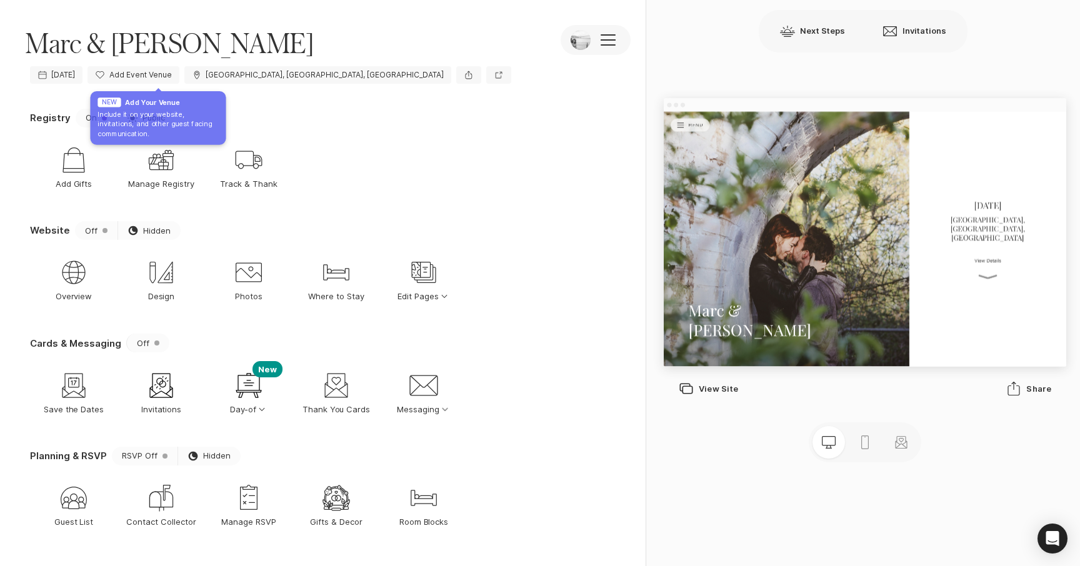
click at [252, 52] on div "Marc & Papazian Camera Edit Photos Marc & Papazian Settings Event Settings Invi…" at bounding box center [322, 30] width 645 height 61
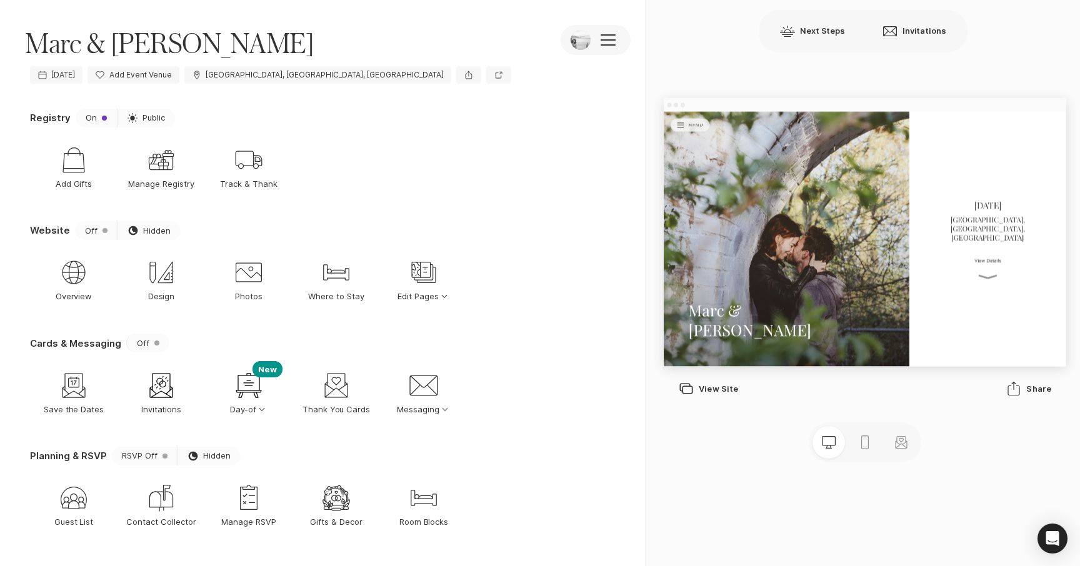
click at [560, 189] on nav "Shop Add Gifts Gift Manage Registry Shipping Track & Thank" at bounding box center [325, 167] width 590 height 70
click at [369, 136] on nav "Shop Add Gifts Gift Manage Registry Shipping Track & Thank" at bounding box center [325, 167] width 590 height 70
click at [534, 157] on nav "Shop Add Gifts Gift Manage Registry Shipping Track & Thank" at bounding box center [325, 167] width 590 height 70
click at [248, 266] on icon "Photos" at bounding box center [249, 272] width 30 height 30
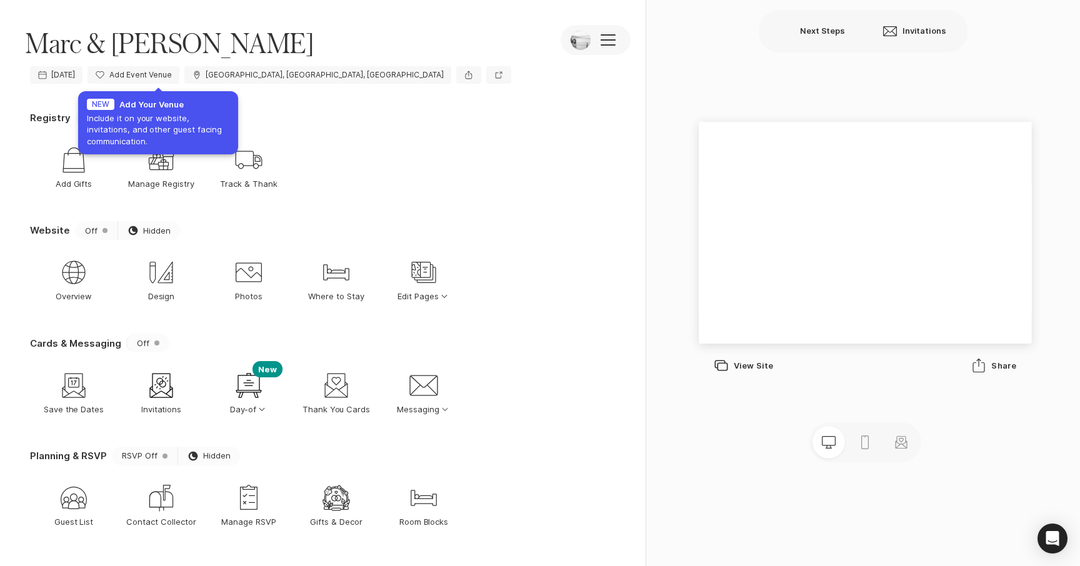
click at [304, 106] on div "Marc & Papazian Camera Edit Photos Marc & Papazian Settings Event Settings Invi…" at bounding box center [322, 283] width 645 height 566
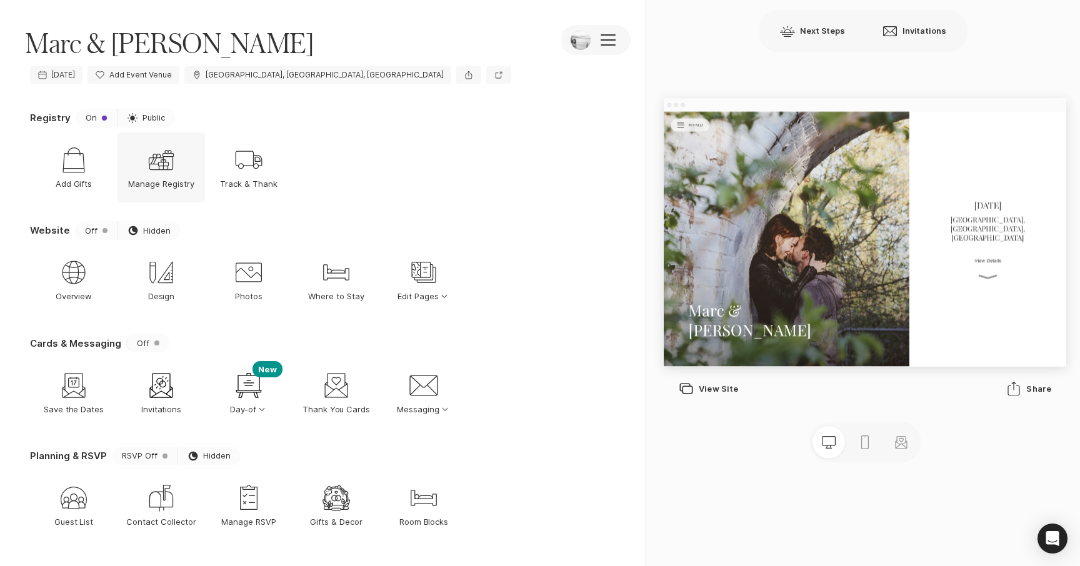
click at [167, 168] on icon "Gift" at bounding box center [161, 160] width 30 height 30
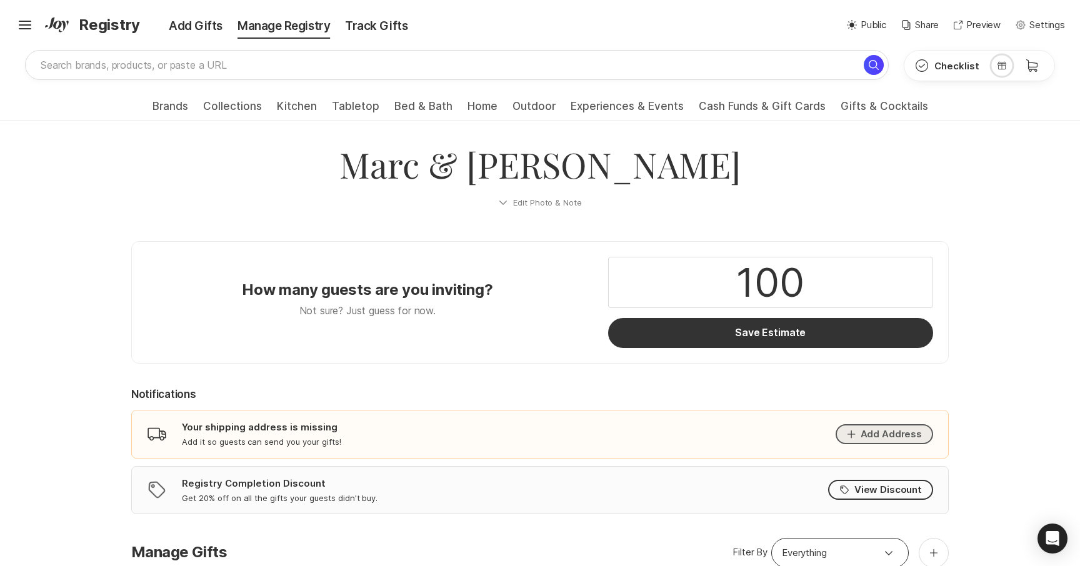
click at [855, 438] on icon "button" at bounding box center [851, 434] width 9 height 9
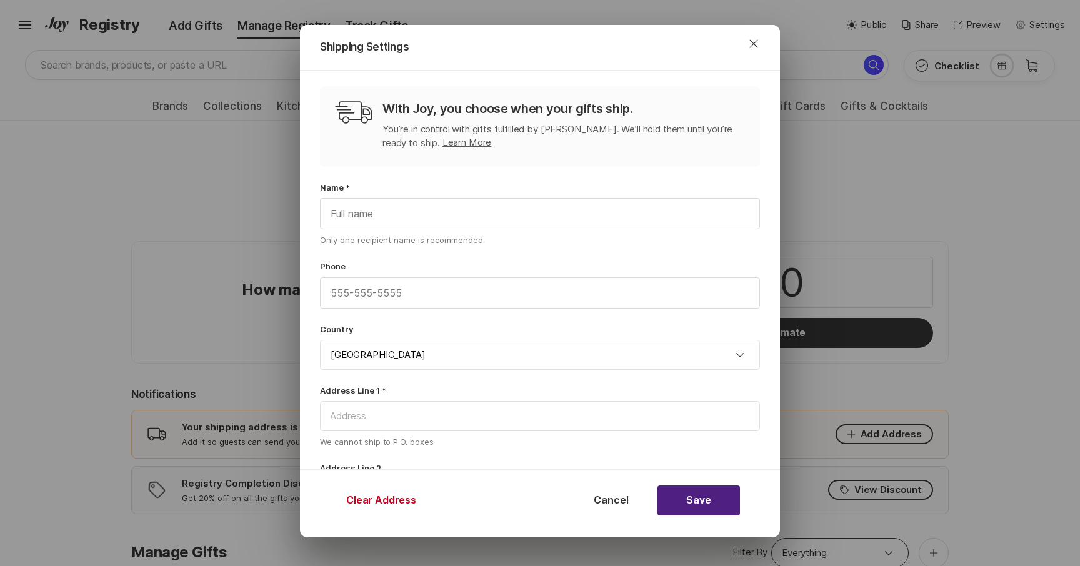
drag, startPoint x: 50, startPoint y: 102, endPoint x: 52, endPoint y: 95, distance: 7.9
click at [51, 99] on div "Shipping Settings Close With Joy, you choose when your gifts ship. You’re in co…" at bounding box center [540, 300] width 1080 height 600
click at [745, 46] on button "Close" at bounding box center [753, 44] width 45 height 30
